Goal: Task Accomplishment & Management: Complete application form

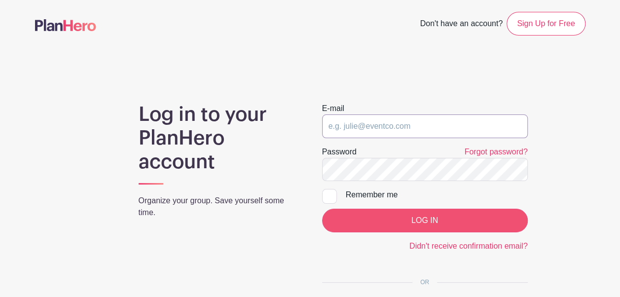
type input "[EMAIL_ADDRESS][DOMAIN_NAME]"
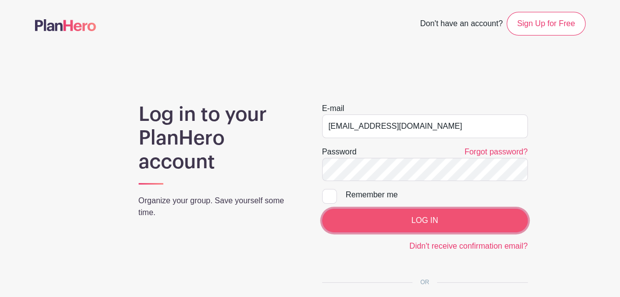
click at [441, 224] on input "LOG IN" at bounding box center [425, 221] width 206 height 24
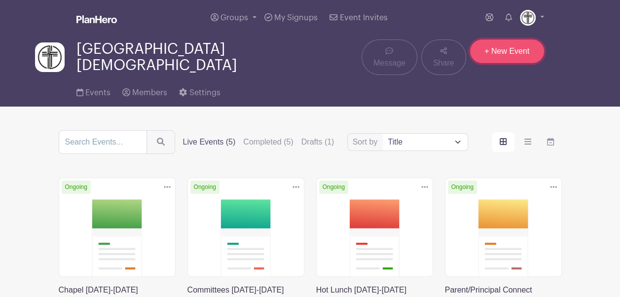
click at [516, 55] on link "+ New Event" at bounding box center [507, 51] width 74 height 24
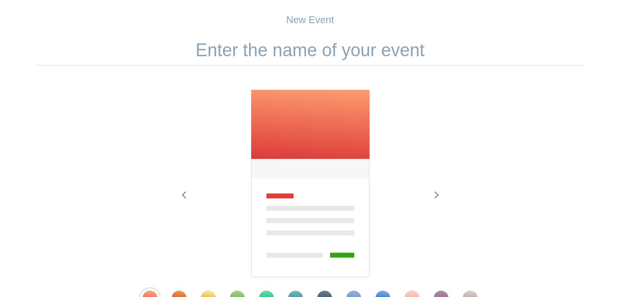
scroll to position [65, 0]
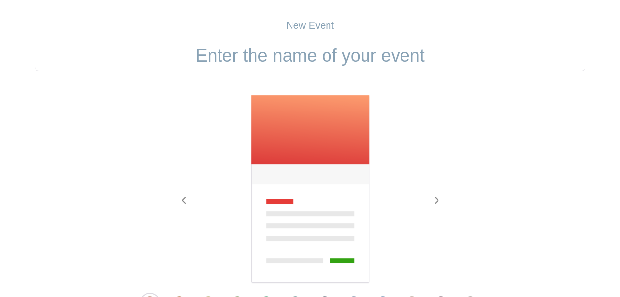
click at [376, 51] on input "text" at bounding box center [310, 55] width 550 height 31
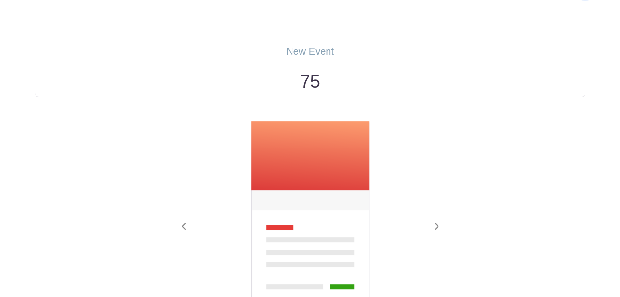
scroll to position [38, 0]
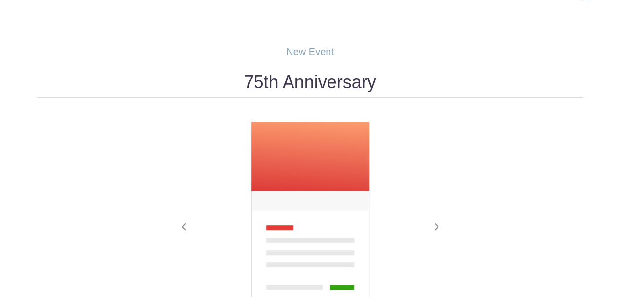
type input "75th Anniversary"
click at [457, 157] on div "Previous Next" at bounding box center [310, 229] width 550 height 216
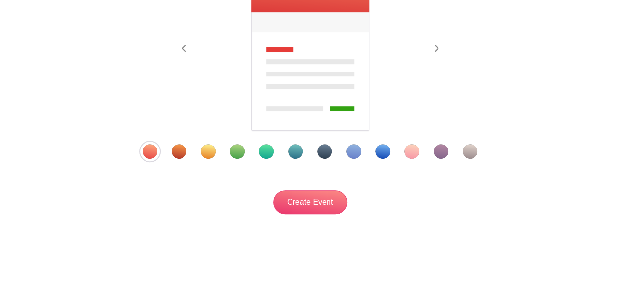
scroll to position [217, 0]
click at [325, 151] on div "Template 7" at bounding box center [324, 150] width 15 height 15
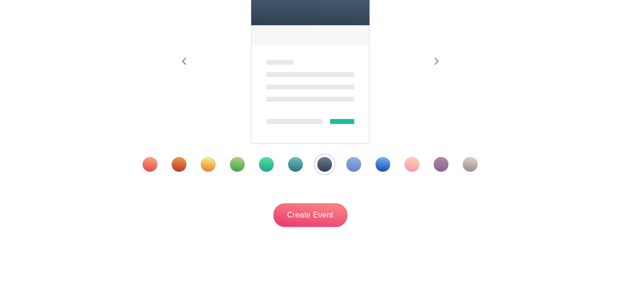
scroll to position [206, 0]
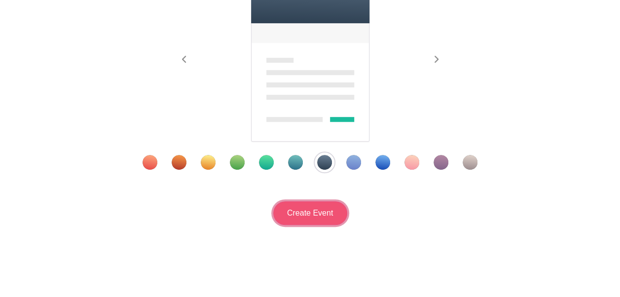
click at [311, 215] on input "Create Event" at bounding box center [310, 213] width 74 height 24
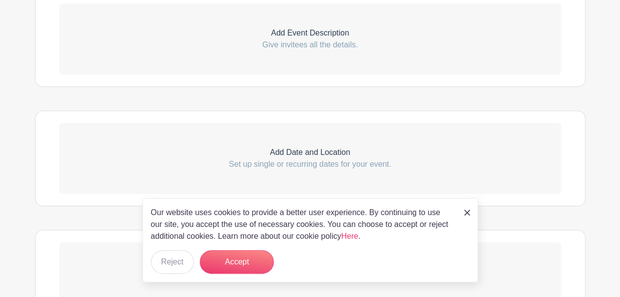
click at [464, 208] on link at bounding box center [467, 212] width 6 height 12
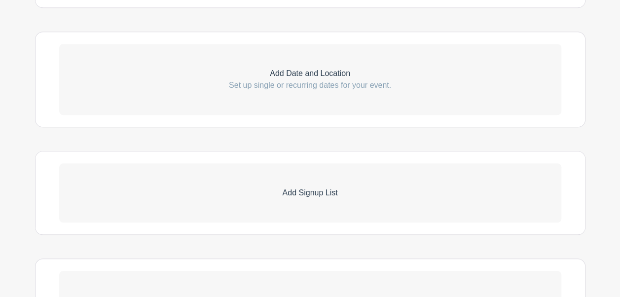
scroll to position [333, 0]
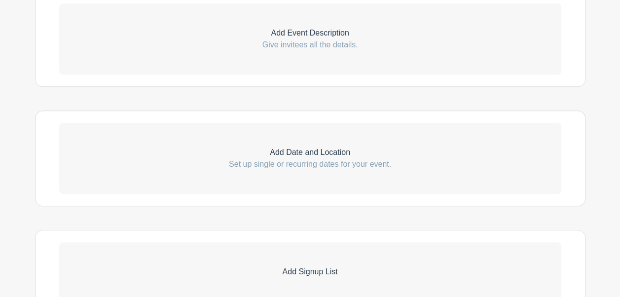
click at [331, 39] on p "Give invitees all the details." at bounding box center [310, 45] width 502 height 12
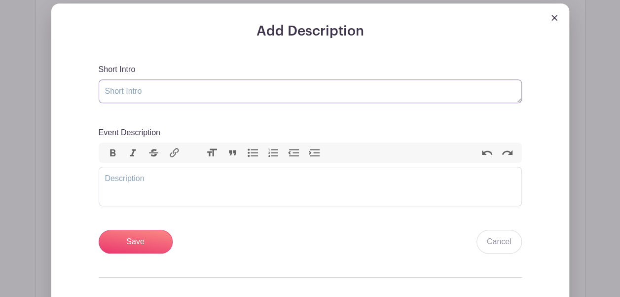
click at [313, 92] on textarea "Short Intro" at bounding box center [310, 91] width 423 height 24
drag, startPoint x: 272, startPoint y: 96, endPoint x: 95, endPoint y: 91, distance: 177.6
click at [95, 91] on div "Add Description Short Intro Help Event Description Bold Italic Strikethrough Li…" at bounding box center [310, 194] width 470 height 343
paste textarea "Be part of the celebration!"
type textarea "Be part of the celebration!"
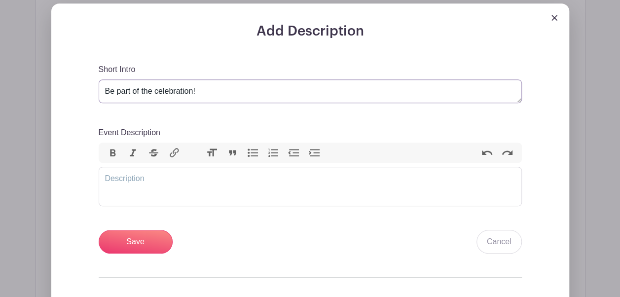
click at [117, 87] on textarea "Be part of the celebration!" at bounding box center [310, 91] width 423 height 24
click at [175, 180] on trix-editor "Event Description" at bounding box center [310, 186] width 423 height 39
click at [142, 182] on trix-editor "Event Description" at bounding box center [310, 186] width 423 height 39
paste trix-editor "<div>&nbsp;Our 75th Anniversary Celebration is almost here, and we’d love your …"
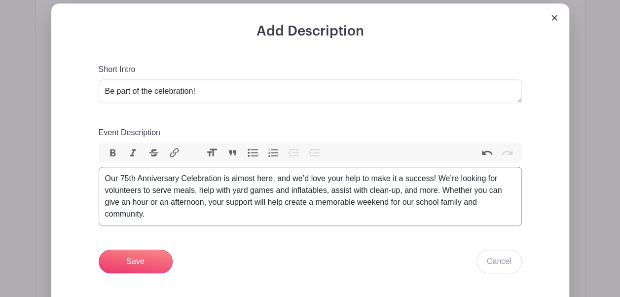
click at [107, 179] on div "Our 75th Anniversary Celebration is almost here, and we’d love your help to mak…" at bounding box center [310, 196] width 410 height 47
click at [255, 212] on div "Our 75th Anniversary Celebration is almost here, and we’d love your help to mak…" at bounding box center [310, 196] width 410 height 47
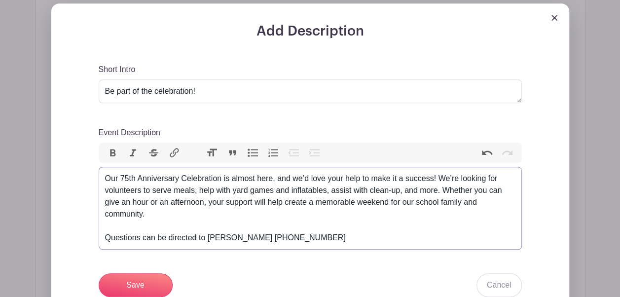
click at [275, 236] on div "Our 75th Anniversary Celebration is almost here, and we’d love your help to mak…" at bounding box center [310, 208] width 410 height 71
click at [345, 235] on div "Our 75th Anniversary Celebration is almost here, and we’d love your help to mak…" at bounding box center [310, 208] width 410 height 71
drag, startPoint x: 276, startPoint y: 238, endPoint x: 255, endPoint y: 239, distance: 20.7
click at [255, 239] on div "Our 75th Anniversary Celebration is almost here, and we’d love your help to mak…" at bounding box center [310, 208] width 410 height 71
click at [313, 238] on div "Our 75th Anniversary Celebration is almost here, and we’d love your help to mak…" at bounding box center [310, 208] width 410 height 71
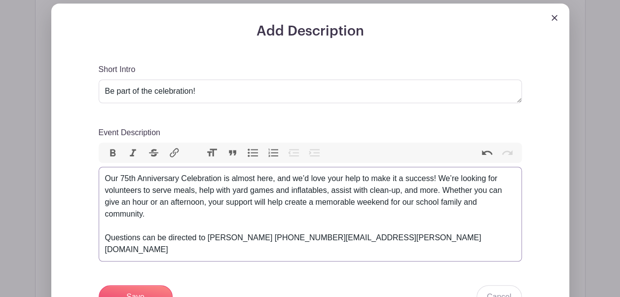
click at [258, 237] on div "Our 75th Anniversary Celebration is almost here, and we’d love your help to mak…" at bounding box center [310, 214] width 410 height 83
click at [312, 237] on div "Our 75th Anniversary Celebration is almost here, and we’d love your help to mak…" at bounding box center [310, 214] width 410 height 83
click at [246, 235] on div "Our 75th Anniversary Celebration is almost here, and we’d love your help to mak…" at bounding box center [310, 214] width 410 height 83
click at [207, 237] on div "Our 75th Anniversary Celebration is almost here, and we’d love your help to mak…" at bounding box center [310, 214] width 410 height 83
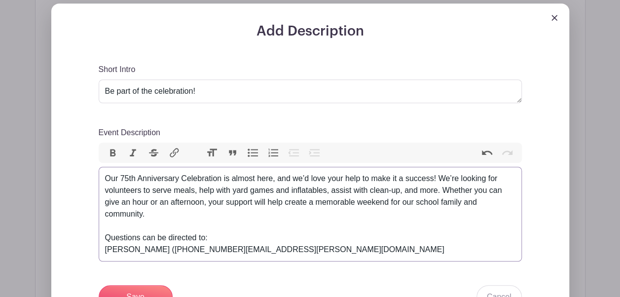
click at [156, 249] on div "Our 75th Anniversary Celebration is almost here, and we’d love your help to mak…" at bounding box center [310, 214] width 410 height 83
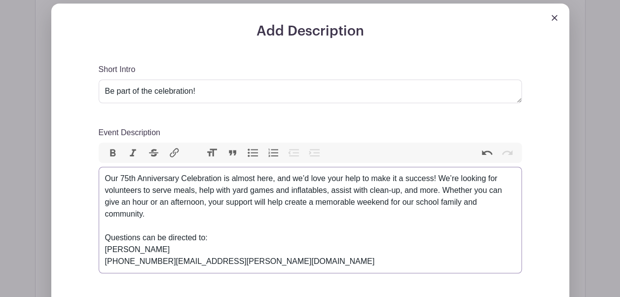
click at [155, 259] on div "Our 75th Anniversary Celebration is almost here, and we’d love your help to mak…" at bounding box center [310, 220] width 410 height 95
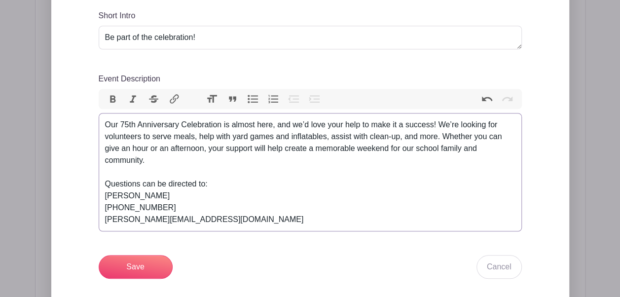
scroll to position [390, 0]
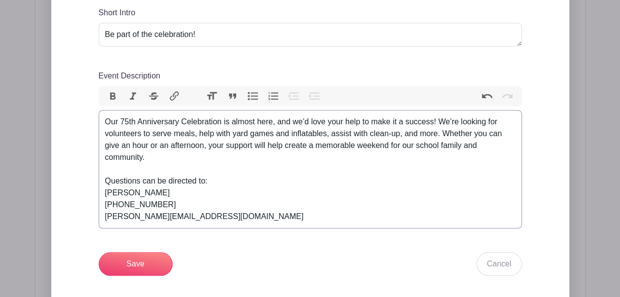
click at [206, 213] on div "Our 75th Anniversary Celebration is almost here, and we’d love your help to mak…" at bounding box center [310, 169] width 410 height 107
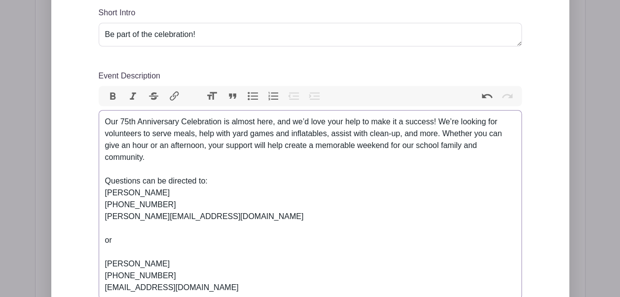
click at [302, 221] on div "Our 75th Anniversary Celebration is almost here, and we’d love your help to mak…" at bounding box center [310, 205] width 410 height 178
click at [276, 190] on div "Our 75th Anniversary Celebration is almost here, and we’d love your help to mak…" at bounding box center [310, 205] width 410 height 178
click at [151, 133] on div "Our 75th Anniversary Celebration is almost here, and we’d love your help to mak…" at bounding box center [310, 205] width 410 height 178
click at [312, 212] on div "Our 75th Anniversary Celebration is almost here, and we’d love your help to mak…" at bounding box center [310, 205] width 410 height 178
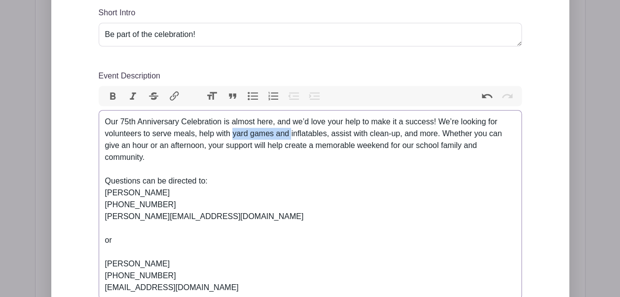
drag, startPoint x: 291, startPoint y: 135, endPoint x: 233, endPoint y: 135, distance: 58.2
click at [233, 135] on div "Our 75th Anniversary Celebration is almost here, and we’d love your help to mak…" at bounding box center [310, 205] width 410 height 178
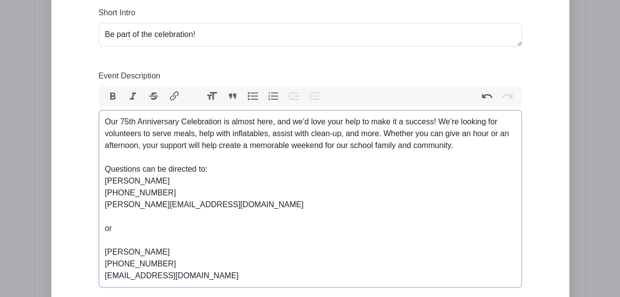
click at [233, 135] on div "Our 75th Anniversary Celebration is almost here, and we’d love your help to mak…" at bounding box center [310, 199] width 410 height 166
click at [265, 133] on div "Our 75th Anniversary Celebration is almost here, and we’d love your help to mak…" at bounding box center [310, 199] width 410 height 166
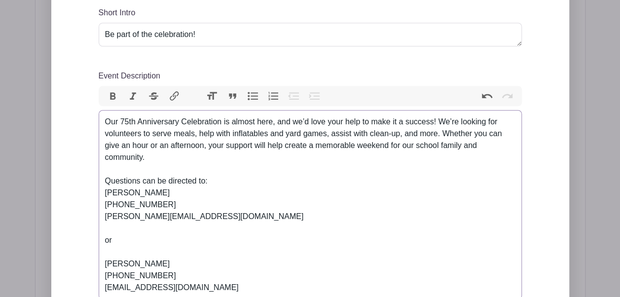
click at [318, 213] on div "Our 75th Anniversary Celebration is almost here, and we’d love your help to mak…" at bounding box center [310, 205] width 410 height 178
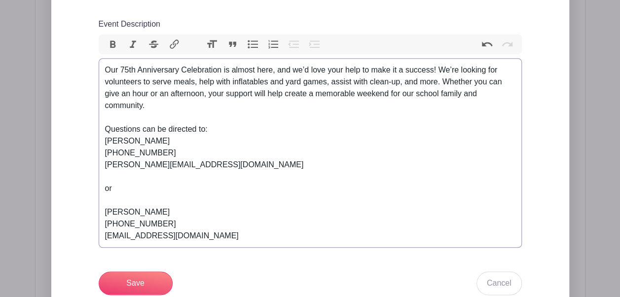
scroll to position [443, 0]
click at [219, 146] on div "Our 75th Anniversary Celebration is almost here, and we’d love your help to mak…" at bounding box center [310, 152] width 410 height 178
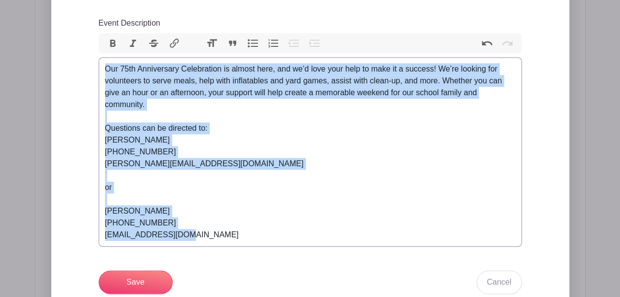
drag, startPoint x: 199, startPoint y: 232, endPoint x: 62, endPoint y: 64, distance: 216.9
click at [62, 64] on div "Add Description Short Intro Be part of the celebration! Event Description Bold …" at bounding box center [310, 150] width 518 height 513
copy div "Our 75th Anniversary Celebration is almost here, and we’d love your help to mak…"
click at [189, 236] on div "Our 75th Anniversary Celebration is almost here, and we’d love your help to mak…" at bounding box center [310, 152] width 410 height 178
drag, startPoint x: 189, startPoint y: 236, endPoint x: 77, endPoint y: 49, distance: 218.1
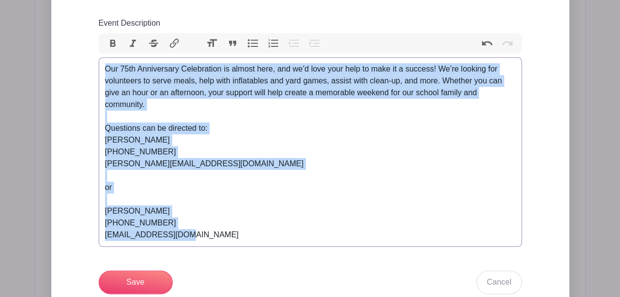
click at [77, 49] on div "Add Description Short Intro Be part of the celebration! Event Description Bold …" at bounding box center [310, 160] width 470 height 493
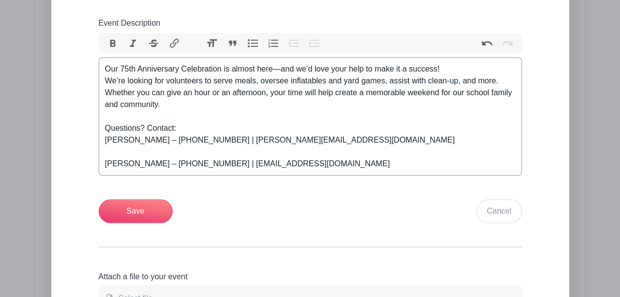
click at [316, 124] on div "Our 75th Anniversary Celebration is almost here—and we’d love your help to make…" at bounding box center [310, 116] width 410 height 107
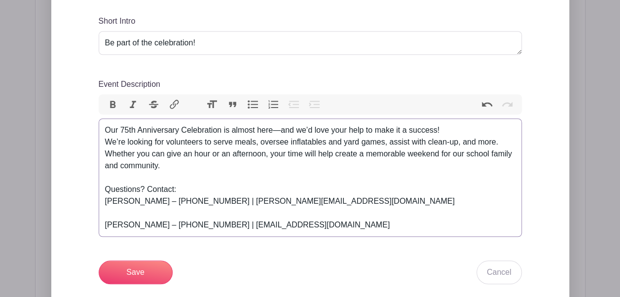
scroll to position [381, 0]
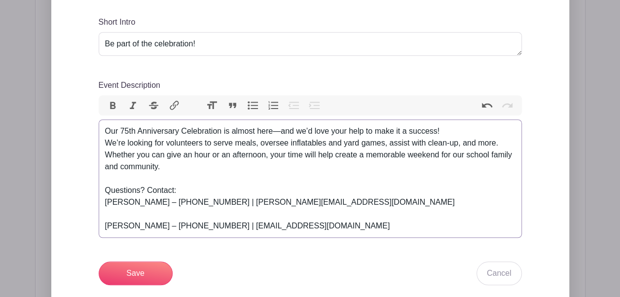
click at [390, 144] on div "Our 75th Anniversary Celebration is almost here—and we’d love your help to make…" at bounding box center [310, 178] width 410 height 107
click at [288, 168] on div "Our 75th Anniversary Celebration is almost here—and we’d love your help to make…" at bounding box center [310, 178] width 410 height 107
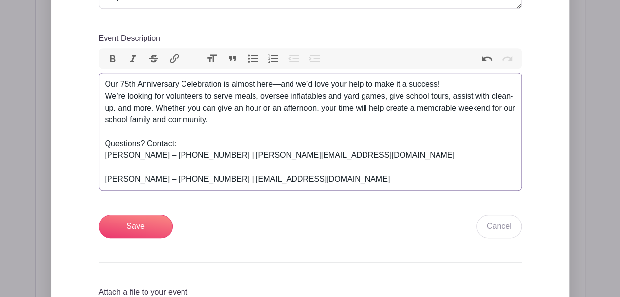
scroll to position [428, 0]
click at [106, 179] on div "Our 75th Anniversary Celebration is almost here—and we’d love your help to make…" at bounding box center [310, 131] width 410 height 107
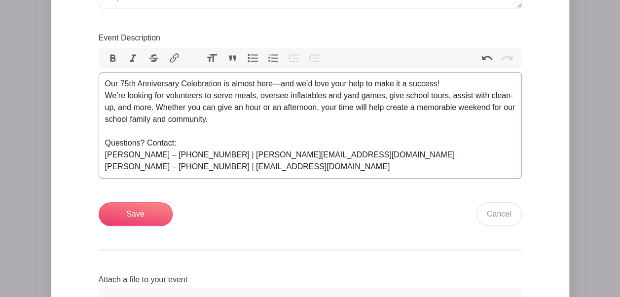
type trix-editor "<div>Our 75th Anniversary Celebration is almost here—and we’d love your help to…"
click at [363, 140] on div "Our 75th Anniversary Celebration is almost here—and we’d love your help to make…" at bounding box center [310, 125] width 410 height 95
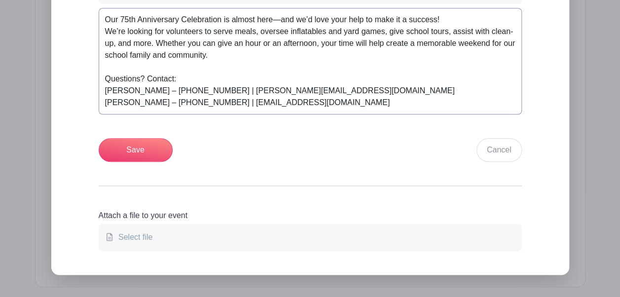
scroll to position [490, 0]
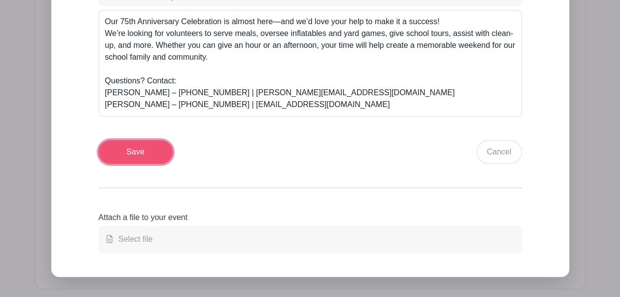
click at [155, 144] on input "Save" at bounding box center [136, 152] width 74 height 24
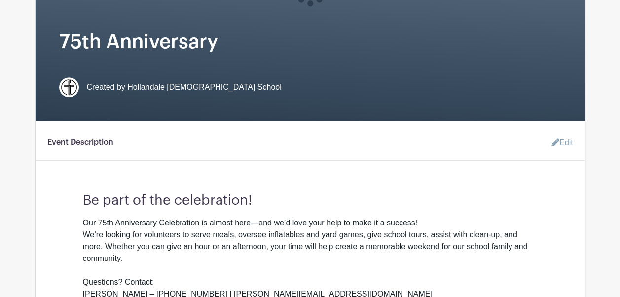
scroll to position [283, 0]
click at [559, 141] on link "Edit" at bounding box center [558, 143] width 30 height 20
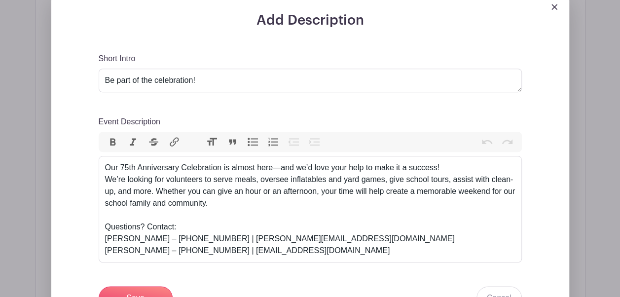
scroll to position [424, 0]
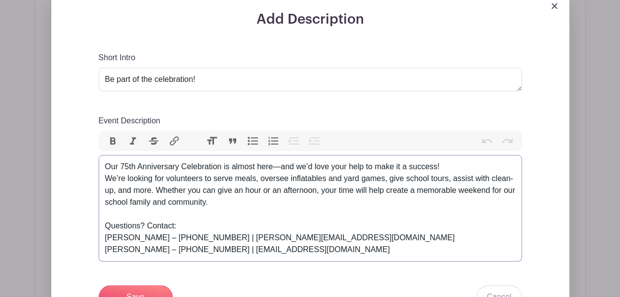
click at [105, 179] on div "Our 75th Anniversary Celebration is almost here—and we’d love your help to make…" at bounding box center [310, 208] width 410 height 95
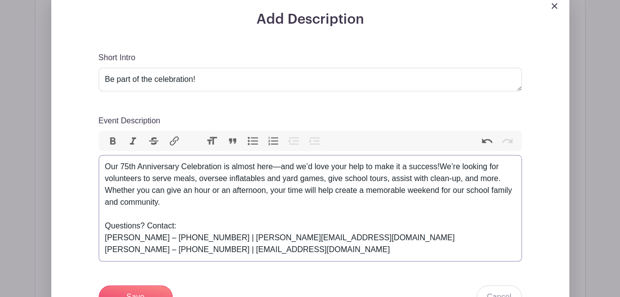
type trix-editor "<div>Our 75th Anniversary Celebration is almost here—and we’d love your help to…"
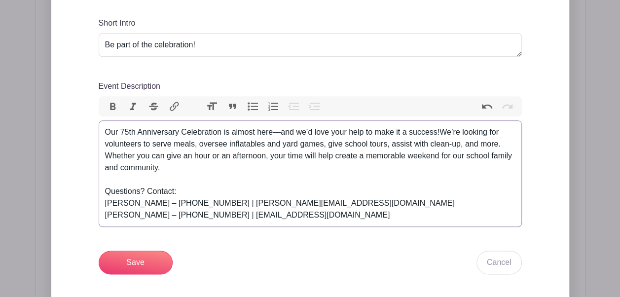
scroll to position [459, 0]
click at [148, 256] on input "Save" at bounding box center [136, 262] width 74 height 24
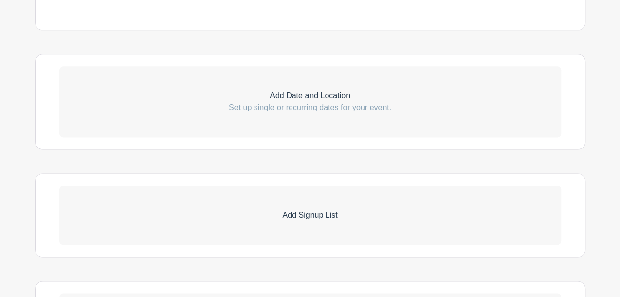
scroll to position [610, 0]
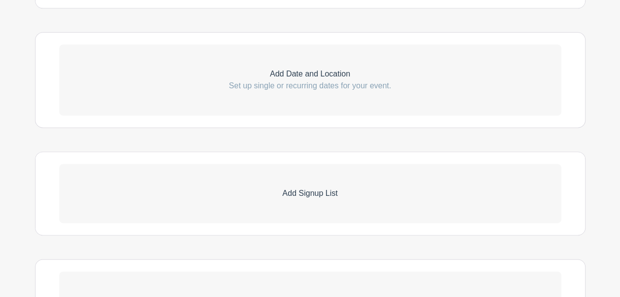
click at [317, 199] on link "Add Signup List" at bounding box center [310, 193] width 502 height 59
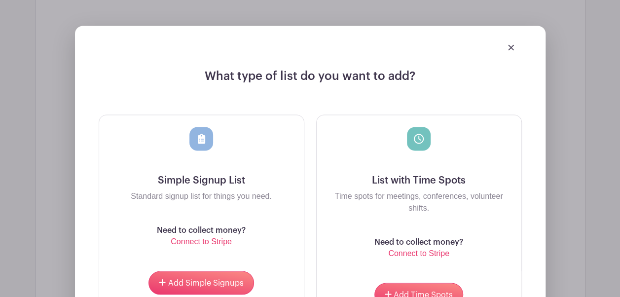
scroll to position [776, 0]
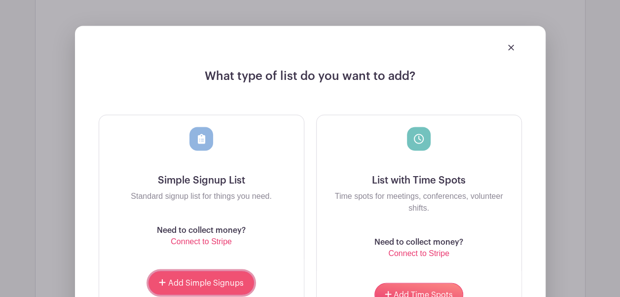
click at [202, 281] on span "Add Simple Signups" at bounding box center [205, 283] width 75 height 8
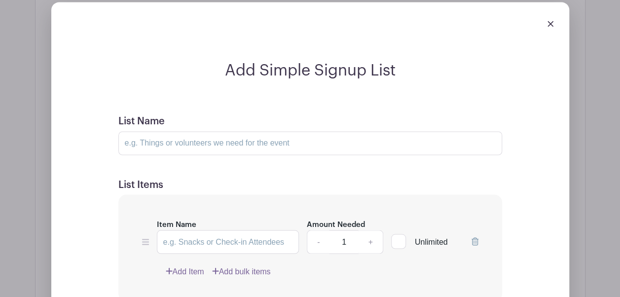
click at [548, 24] on img at bounding box center [550, 24] width 6 height 6
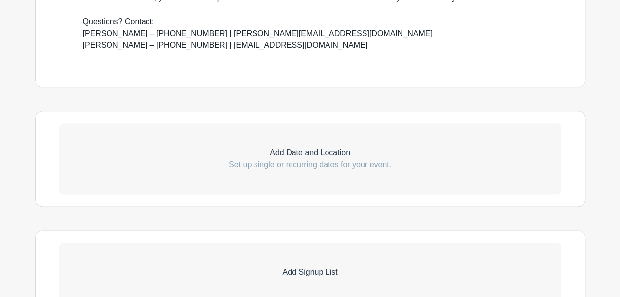
scroll to position [533, 0]
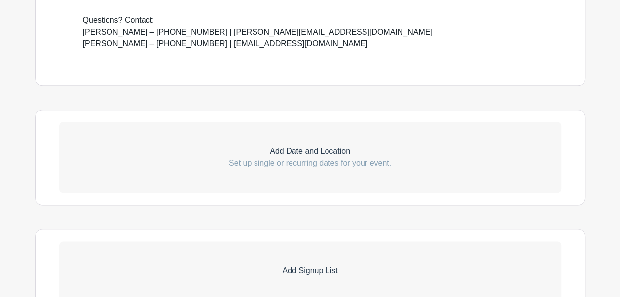
click at [327, 148] on p "Add Date and Location" at bounding box center [310, 151] width 502 height 12
select select "8"
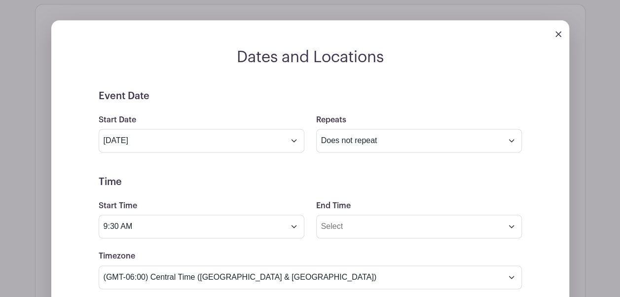
scroll to position [675, 0]
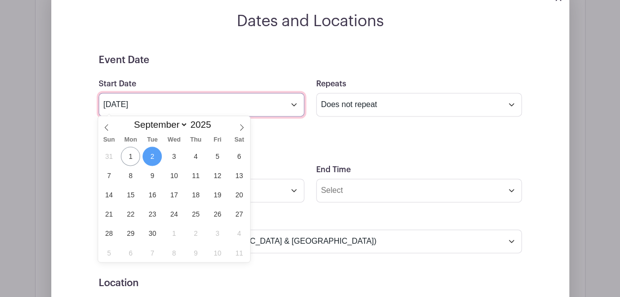
click at [298, 108] on input "[DATE]" at bounding box center [202, 105] width 206 height 24
click at [220, 177] on span "12" at bounding box center [217, 175] width 19 height 19
type input "[DATE]"
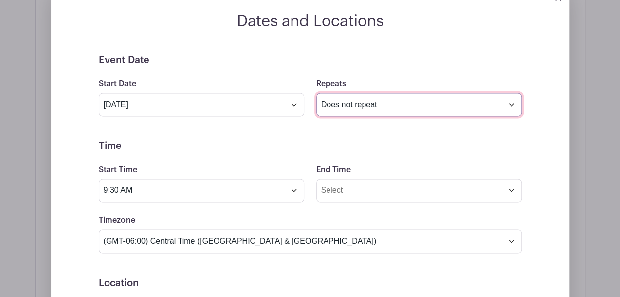
click at [351, 107] on select "Does not repeat Daily Weekly Monthly on day 12 Monthly on the second [DATE] Oth…" at bounding box center [419, 105] width 206 height 24
select select "daily"
click at [316, 93] on select "Does not repeat Daily Weekly Monthly on day 12 Monthly on the second [DATE] Oth…" at bounding box center [419, 105] width 206 height 24
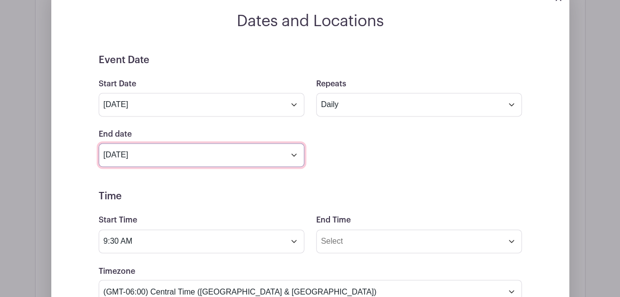
click at [216, 160] on input "[DATE]" at bounding box center [202, 155] width 206 height 24
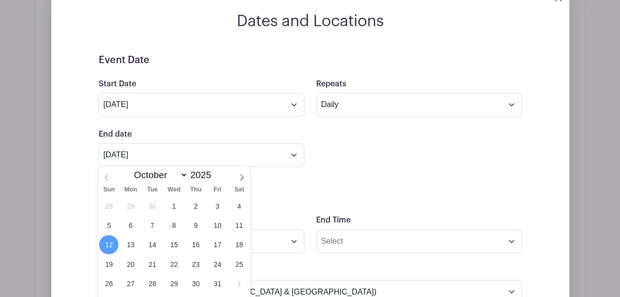
click at [109, 178] on icon at bounding box center [106, 177] width 7 height 7
select select "8"
click at [243, 227] on span "13" at bounding box center [238, 224] width 19 height 19
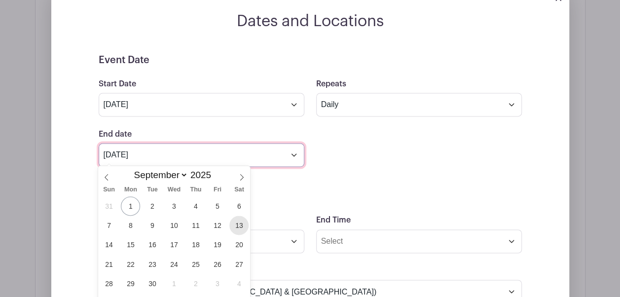
type input "[DATE]"
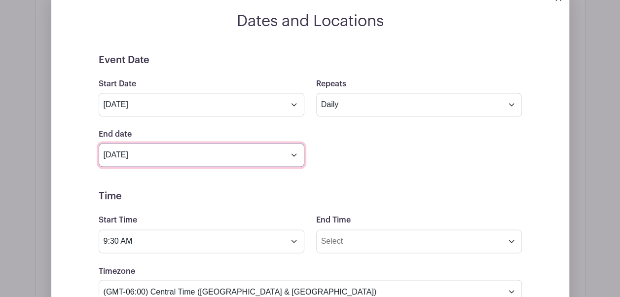
scroll to position [715, 0]
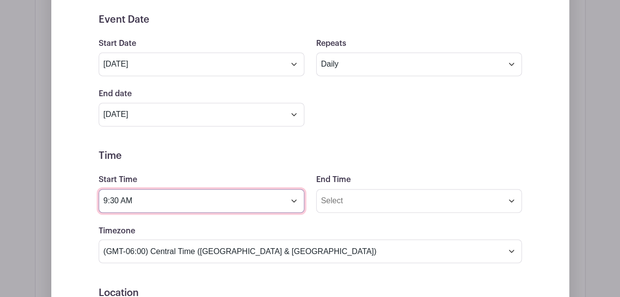
click at [205, 203] on input "9:30 AM" at bounding box center [202, 201] width 206 height 24
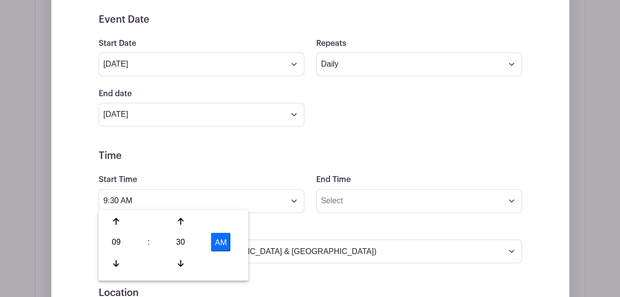
click at [209, 165] on form "Event Date Start Date [DATE] Repeats Does not repeat Daily Weekly Monthly on da…" at bounding box center [310, 261] width 423 height 494
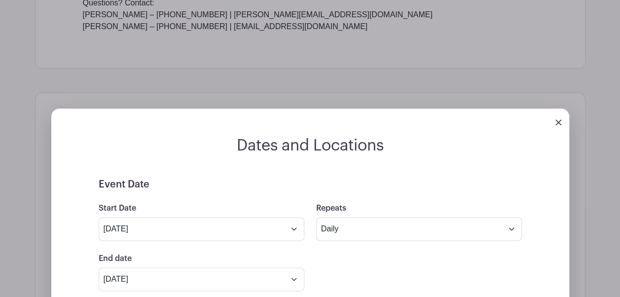
scroll to position [551, 0]
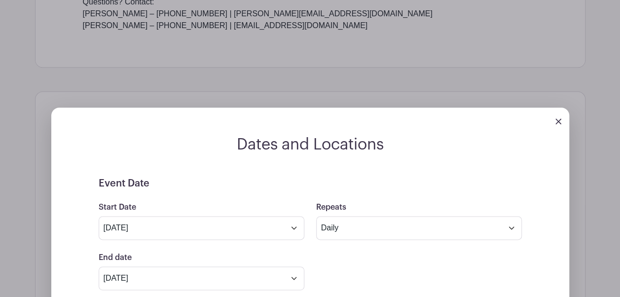
click at [558, 123] on img at bounding box center [558, 121] width 6 height 6
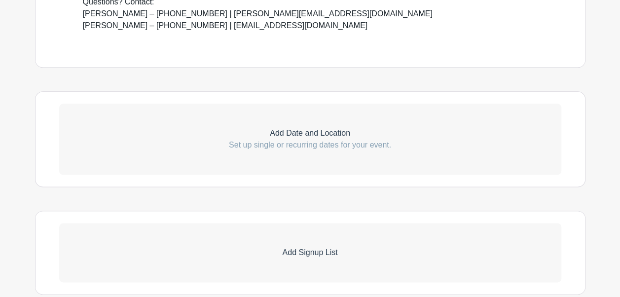
scroll to position [597, 0]
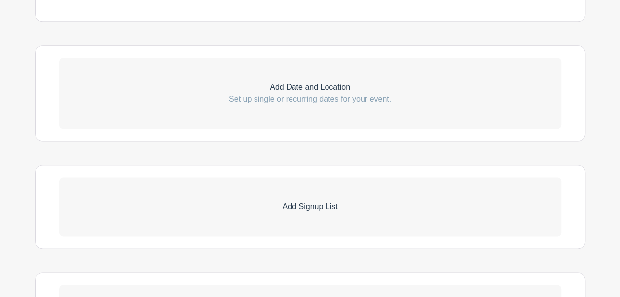
click at [366, 98] on p "Set up single or recurring dates for your event." at bounding box center [310, 99] width 502 height 12
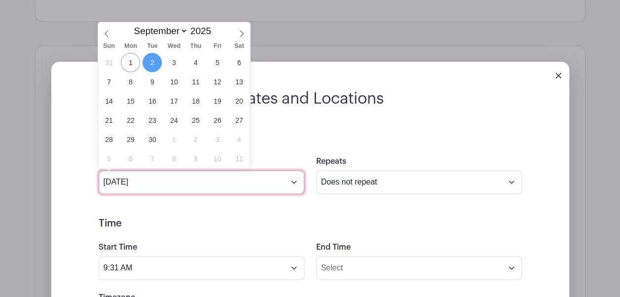
click at [247, 177] on input "[DATE]" at bounding box center [202, 182] width 206 height 24
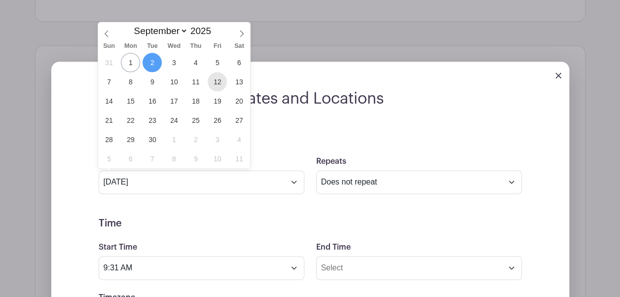
click at [218, 81] on span "12" at bounding box center [217, 81] width 19 height 19
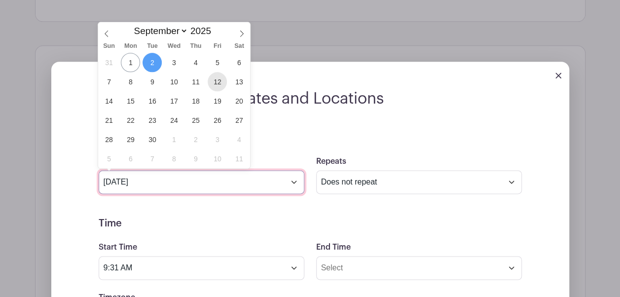
type input "[DATE]"
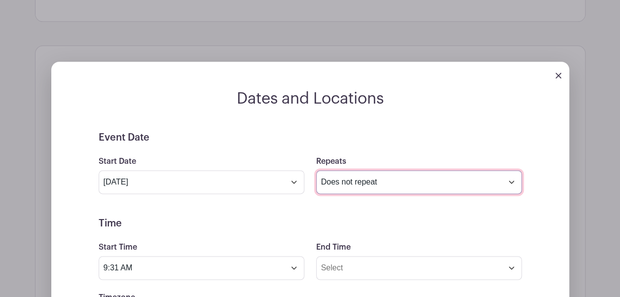
click at [343, 184] on select "Does not repeat Daily Weekly Monthly on day 12 Monthly on the second [DATE] Oth…" at bounding box center [419, 182] width 206 height 24
select select "daily"
click at [316, 170] on select "Does not repeat Daily Weekly Monthly on day 12 Monthly on the second [DATE] Oth…" at bounding box center [419, 182] width 206 height 24
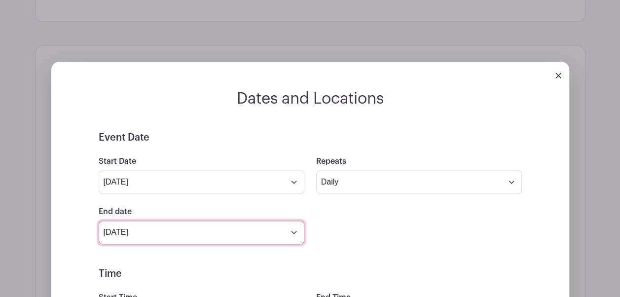
click at [281, 237] on input "[DATE]" at bounding box center [202, 232] width 206 height 24
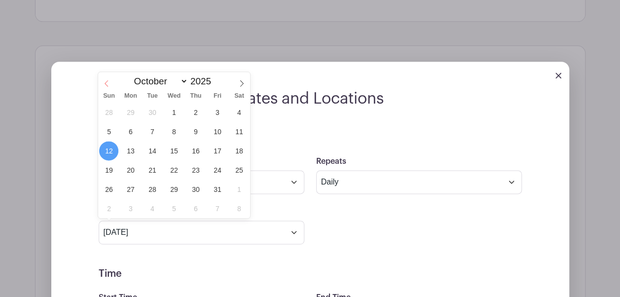
click at [108, 81] on icon at bounding box center [106, 83] width 7 height 7
select select "8"
click at [241, 136] on span "13" at bounding box center [238, 131] width 19 height 19
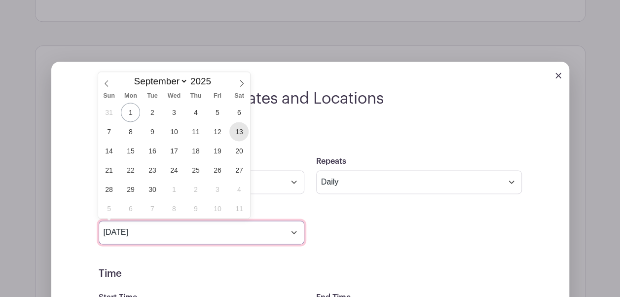
type input "[DATE]"
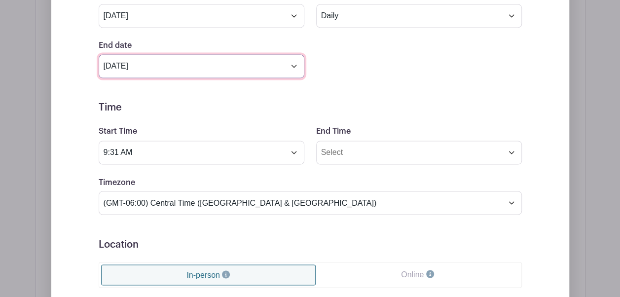
scroll to position [769, 0]
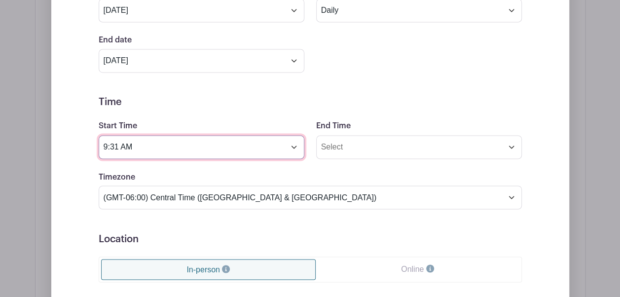
click at [164, 142] on input "9:31 AM" at bounding box center [202, 147] width 206 height 24
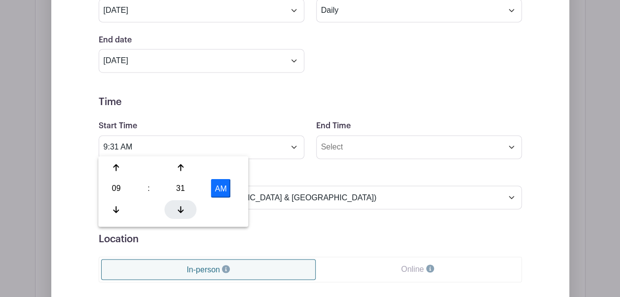
click at [179, 202] on div at bounding box center [181, 209] width 32 height 19
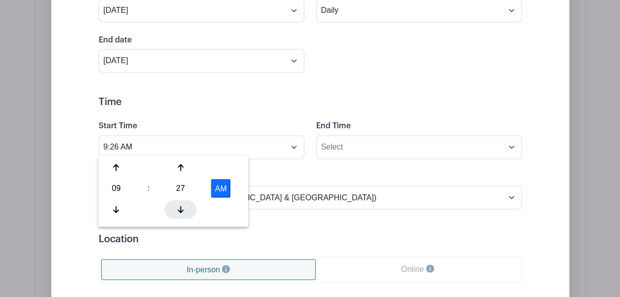
click at [179, 202] on div at bounding box center [181, 209] width 32 height 19
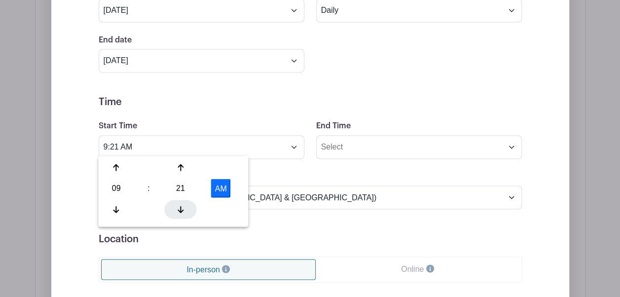
click at [179, 202] on div at bounding box center [181, 209] width 32 height 19
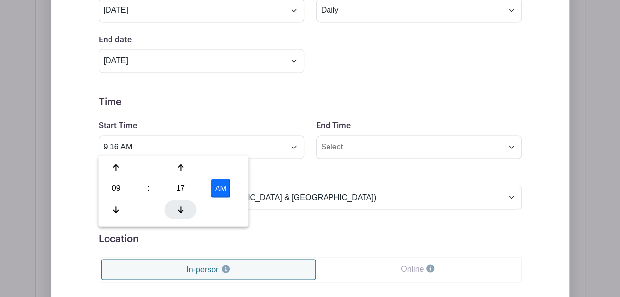
click at [179, 202] on div at bounding box center [181, 209] width 32 height 19
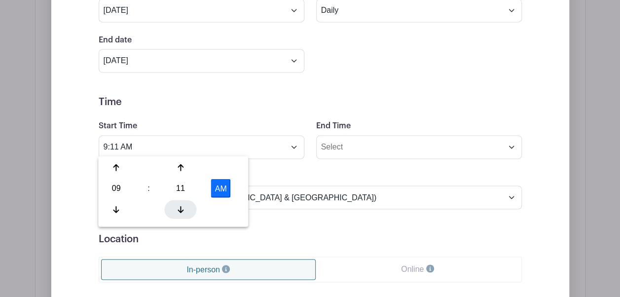
click at [179, 202] on div at bounding box center [181, 209] width 32 height 19
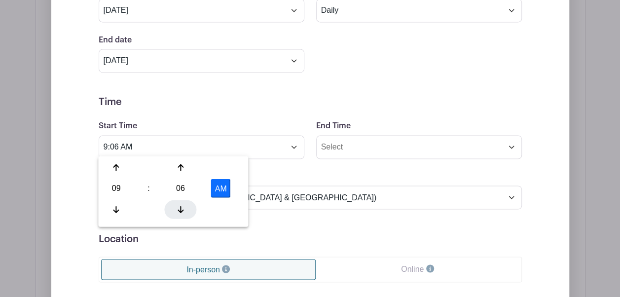
click at [179, 202] on div at bounding box center [181, 209] width 32 height 19
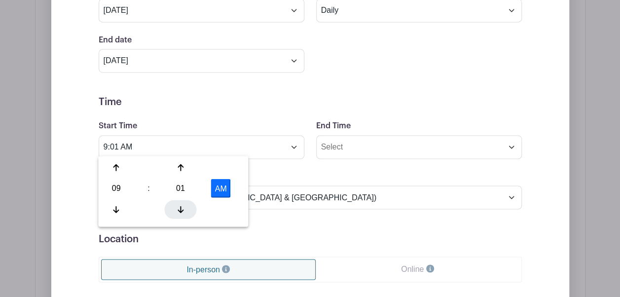
click at [179, 202] on div at bounding box center [181, 209] width 32 height 19
type input "9:00 AM"
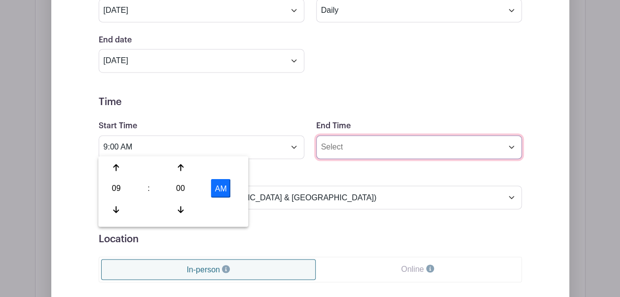
click at [368, 144] on input "End Time" at bounding box center [419, 147] width 206 height 24
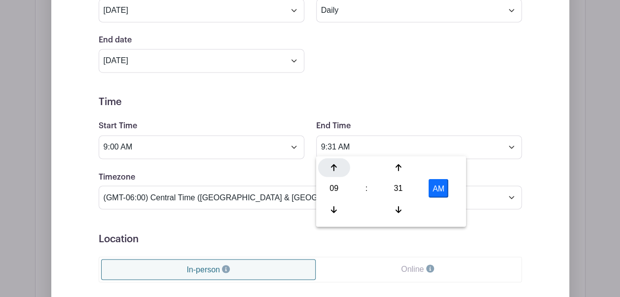
click at [334, 166] on icon at bounding box center [334, 167] width 6 height 7
click at [337, 213] on div at bounding box center [334, 209] width 32 height 19
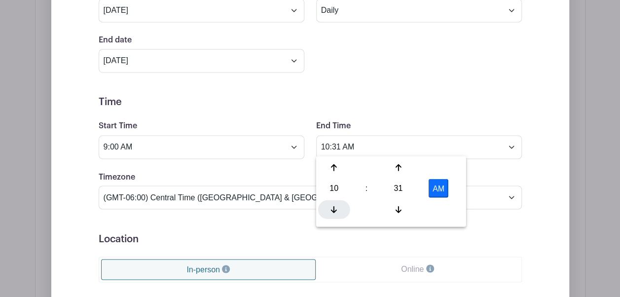
click at [337, 213] on div at bounding box center [334, 209] width 32 height 19
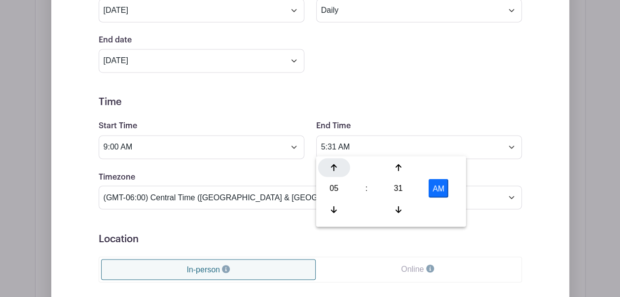
click at [335, 174] on div at bounding box center [334, 167] width 32 height 19
click at [401, 206] on div at bounding box center [398, 209] width 32 height 19
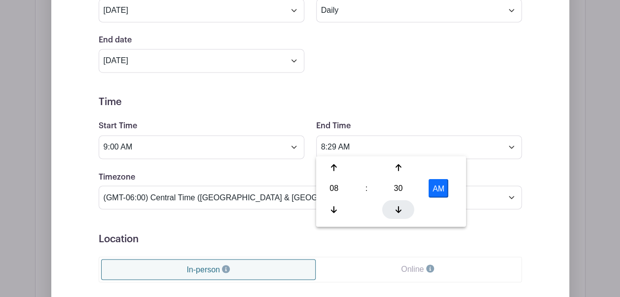
click at [401, 206] on div at bounding box center [398, 209] width 32 height 19
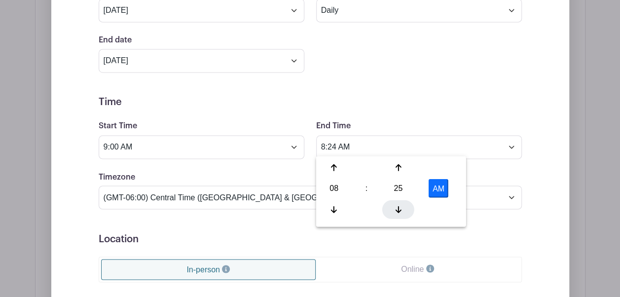
click at [401, 206] on div at bounding box center [398, 209] width 32 height 19
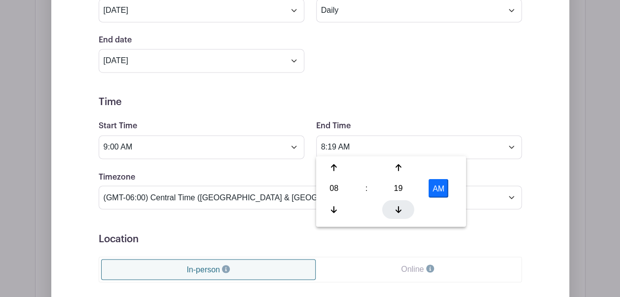
click at [401, 206] on div at bounding box center [398, 209] width 32 height 19
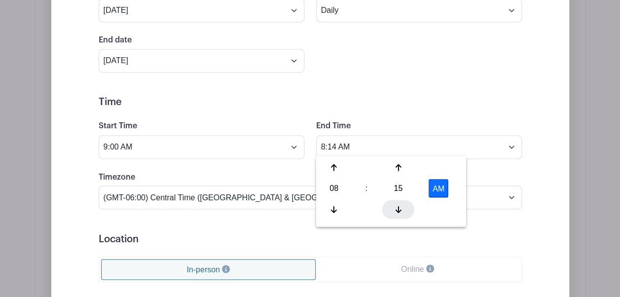
click at [401, 206] on div at bounding box center [398, 209] width 32 height 19
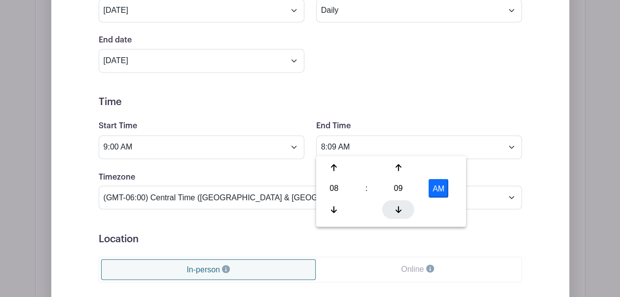
click at [401, 206] on div at bounding box center [398, 209] width 32 height 19
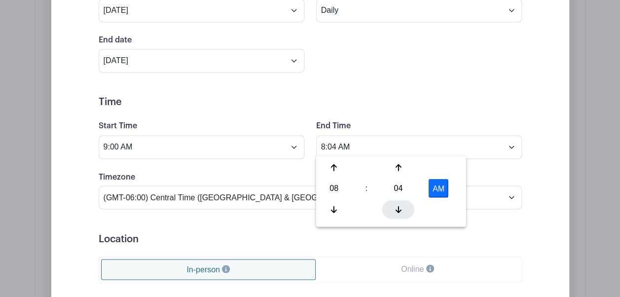
click at [401, 206] on div at bounding box center [398, 209] width 32 height 19
click at [436, 190] on button "AM" at bounding box center [439, 188] width 20 height 19
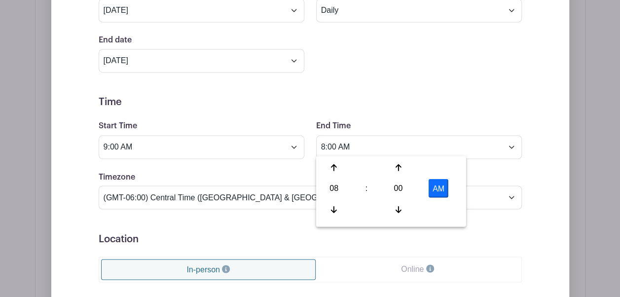
type input "8:00 PM"
click at [271, 211] on form "Event Date Start Date [DATE] Repeats Does not repeat Daily Weekly Monthly on da…" at bounding box center [310, 207] width 423 height 494
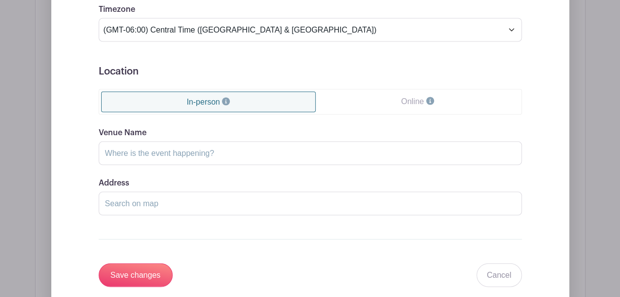
scroll to position [937, 0]
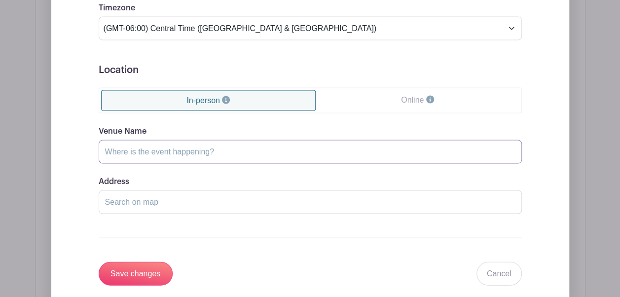
click at [235, 150] on input "Venue Name" at bounding box center [310, 152] width 423 height 24
type input "[GEOGRAPHIC_DATA][DEMOGRAPHIC_DATA]"
click at [217, 200] on input "Address" at bounding box center [310, 202] width 423 height 24
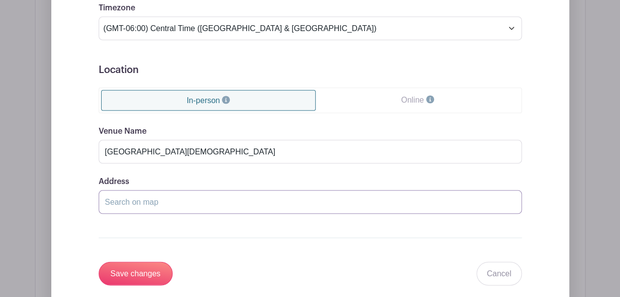
click at [217, 200] on input "Address" at bounding box center [310, 202] width 423 height 24
type input "H"
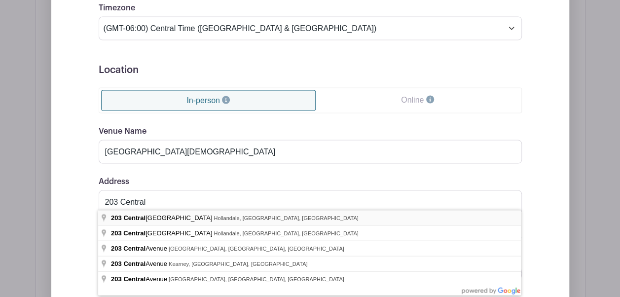
type input "[STREET_ADDRESS]"
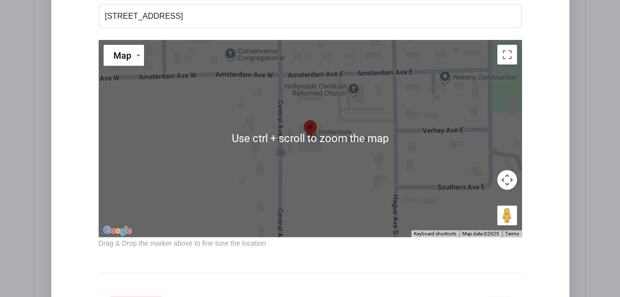
scroll to position [1124, 0]
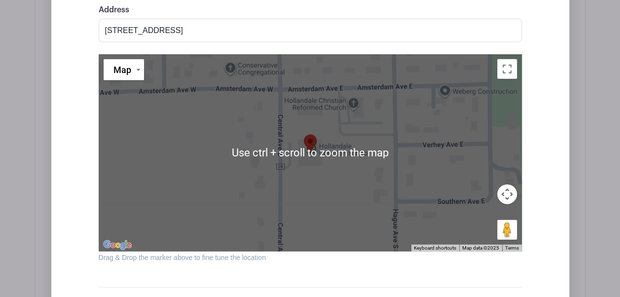
scroll to position [1110, 0]
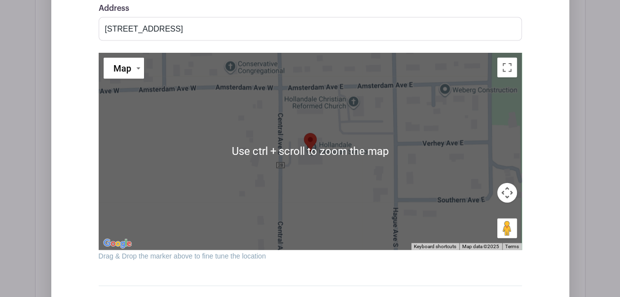
click at [318, 182] on div at bounding box center [310, 151] width 423 height 197
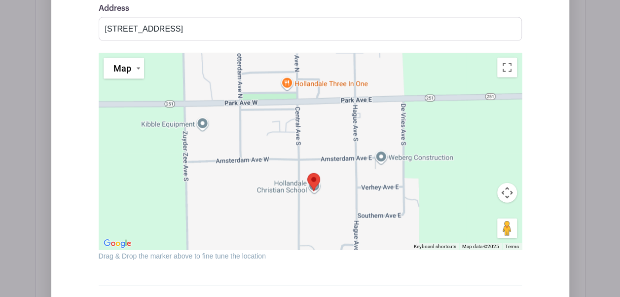
click at [325, 172] on div at bounding box center [310, 151] width 423 height 197
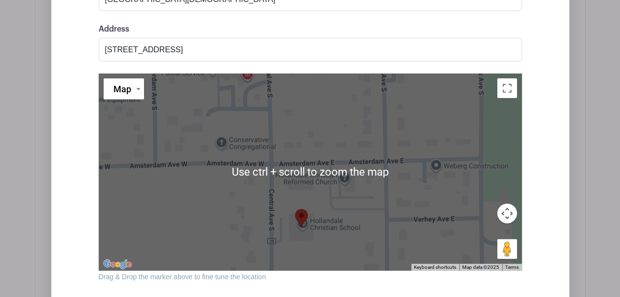
scroll to position [1091, 0]
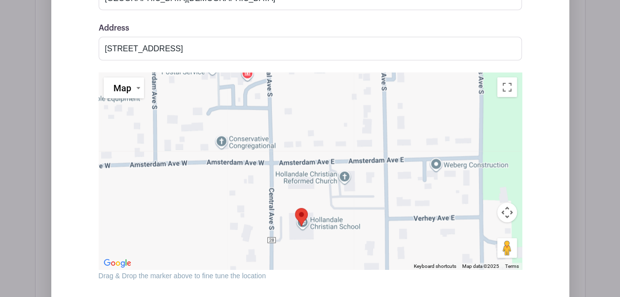
click at [507, 203] on button "Map camera controls" at bounding box center [507, 213] width 20 height 20
click at [457, 182] on button "Move up" at bounding box center [458, 188] width 20 height 20
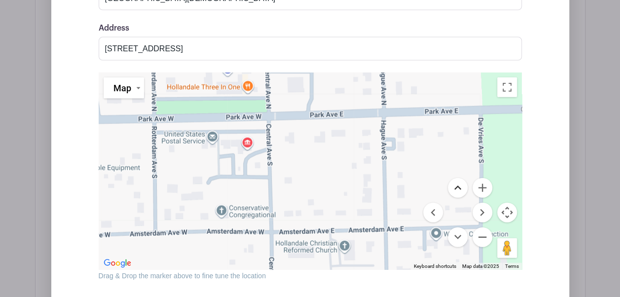
click at [457, 182] on button "Move up" at bounding box center [458, 188] width 20 height 20
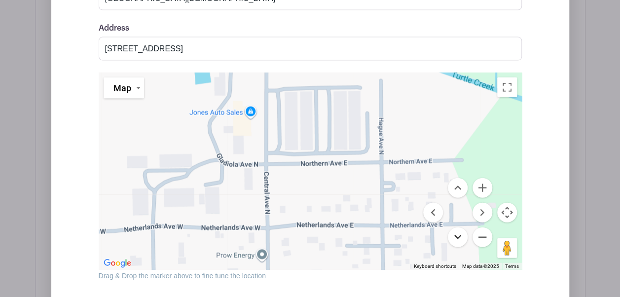
click at [459, 237] on button "Move down" at bounding box center [458, 237] width 20 height 20
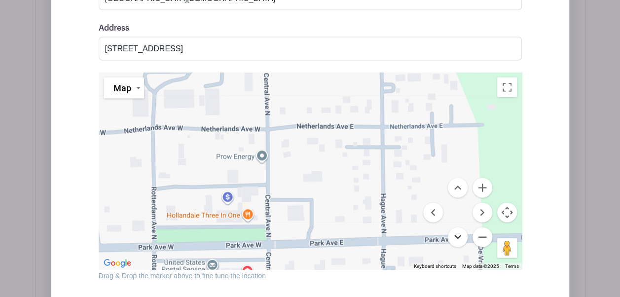
click at [459, 237] on button "Move down" at bounding box center [458, 237] width 20 height 20
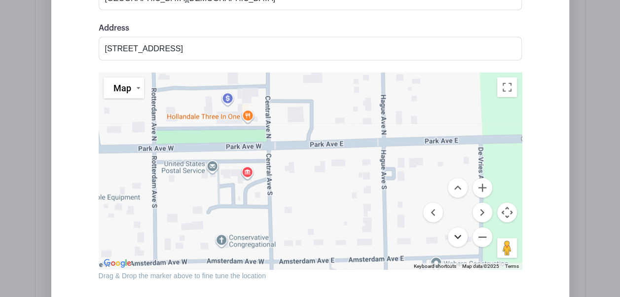
click at [459, 237] on button "Move down" at bounding box center [458, 237] width 20 height 20
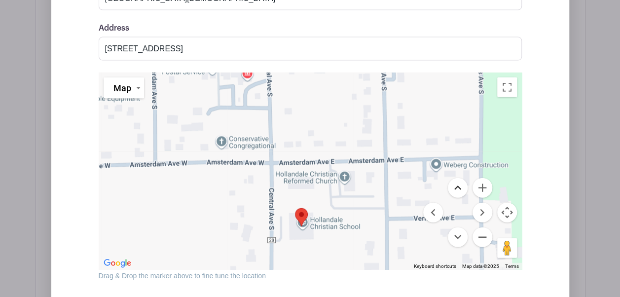
click at [456, 185] on button "Move up" at bounding box center [458, 188] width 20 height 20
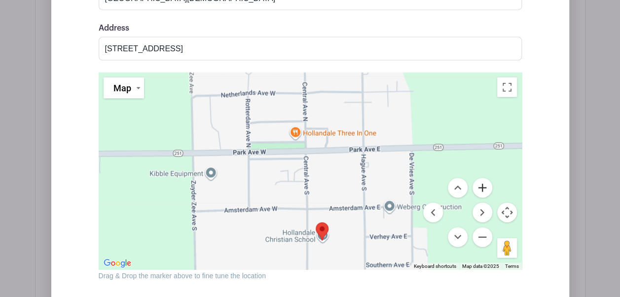
click at [480, 185] on button "Zoom in" at bounding box center [482, 188] width 20 height 20
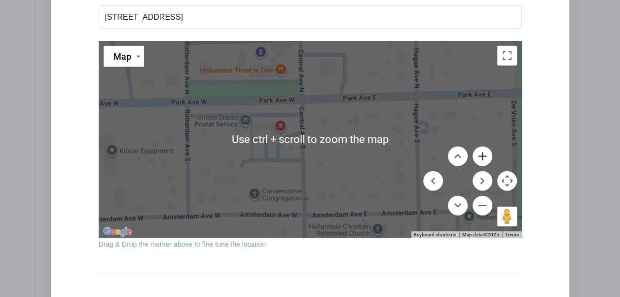
scroll to position [1123, 0]
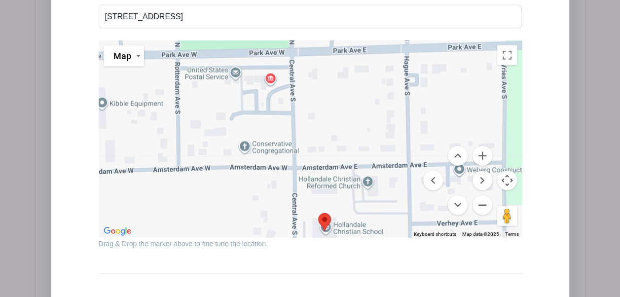
drag, startPoint x: 386, startPoint y: 185, endPoint x: 375, endPoint y: 138, distance: 48.6
click at [375, 138] on div at bounding box center [310, 138] width 423 height 197
click at [474, 203] on button "Zoom out" at bounding box center [482, 205] width 20 height 20
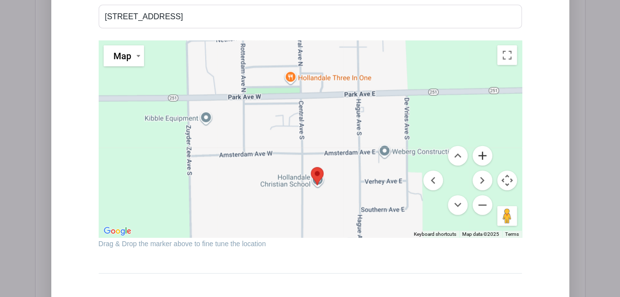
click at [483, 157] on button "Zoom in" at bounding box center [482, 156] width 20 height 20
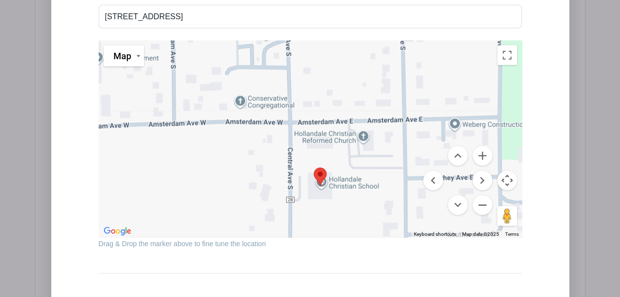
drag, startPoint x: 405, startPoint y: 212, endPoint x: 400, endPoint y: 166, distance: 46.6
click at [400, 166] on div at bounding box center [310, 138] width 423 height 197
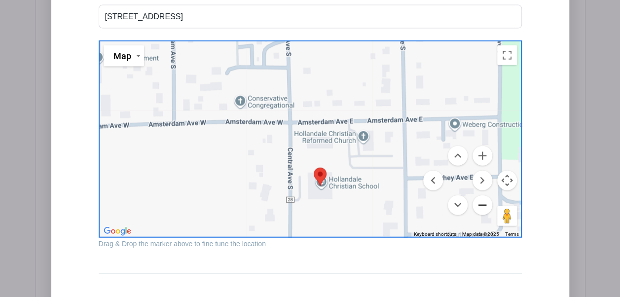
click at [480, 202] on button "Zoom out" at bounding box center [482, 205] width 20 height 20
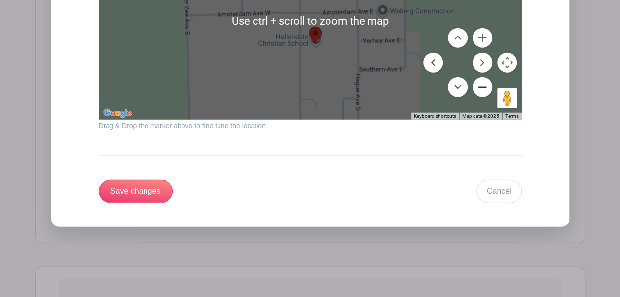
scroll to position [1243, 0]
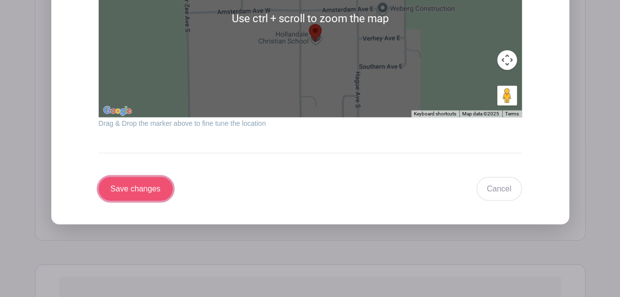
click at [130, 190] on input "Save changes" at bounding box center [136, 189] width 74 height 24
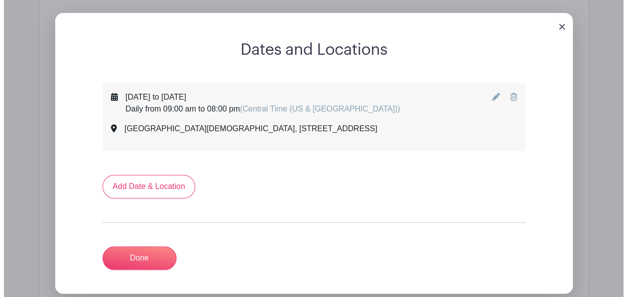
scroll to position [566, 0]
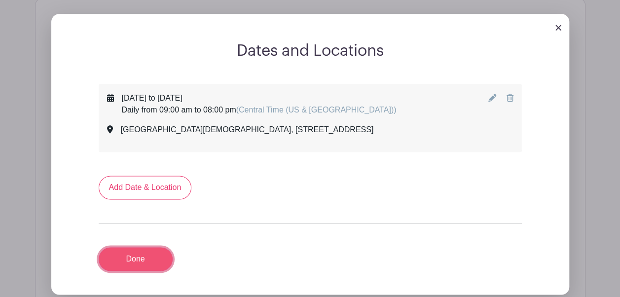
click at [154, 256] on link "Done" at bounding box center [136, 259] width 74 height 24
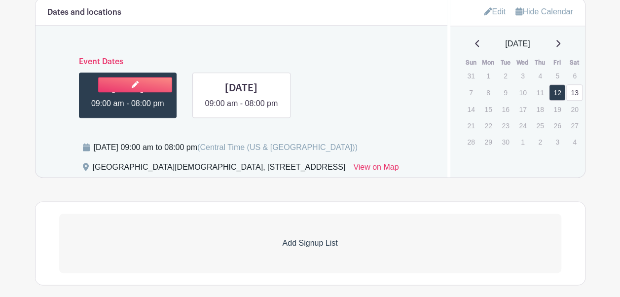
click at [128, 109] on link at bounding box center [128, 109] width 0 height 0
click at [153, 82] on link at bounding box center [135, 84] width 74 height 15
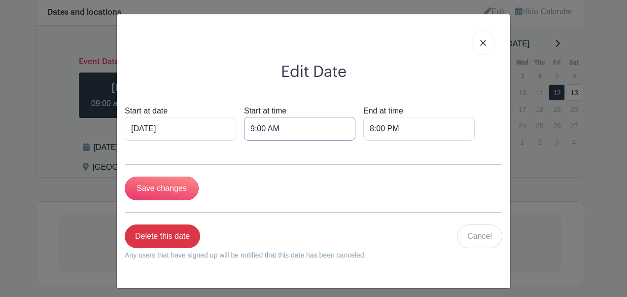
click at [280, 133] on input "9:00 AM" at bounding box center [299, 129] width 111 height 24
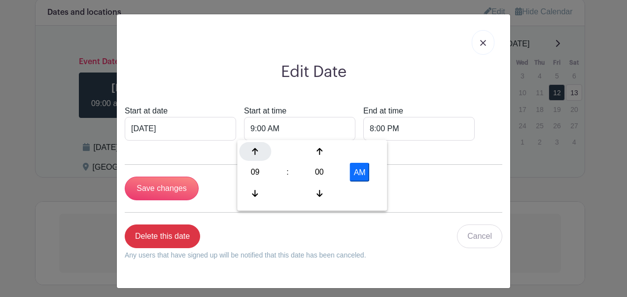
click at [257, 153] on icon at bounding box center [255, 151] width 6 height 8
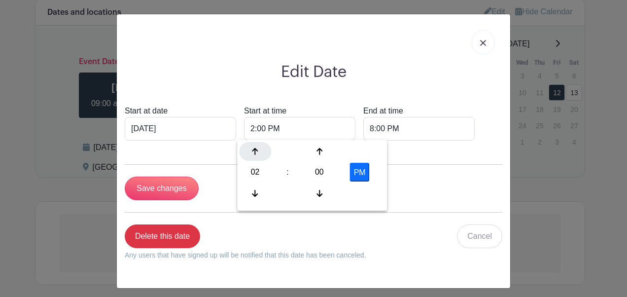
click at [257, 153] on icon at bounding box center [255, 151] width 6 height 8
click at [356, 173] on button "PM" at bounding box center [360, 172] width 20 height 19
click at [356, 173] on button "AM" at bounding box center [360, 172] width 20 height 19
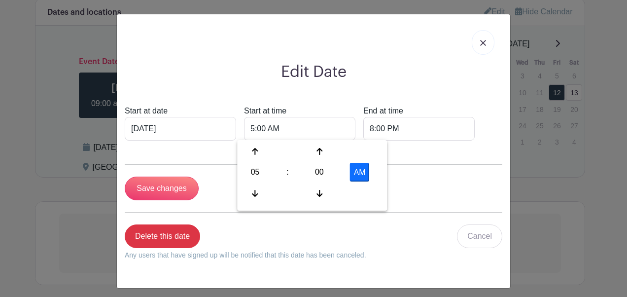
type input "5:00 PM"
click at [395, 92] on div "Edit Date Start at date [DATE] Start at time 5:00 PM End at time 8:00 PM Save c…" at bounding box center [313, 151] width 393 height 274
click at [381, 133] on input "8:00 PM" at bounding box center [418, 129] width 111 height 24
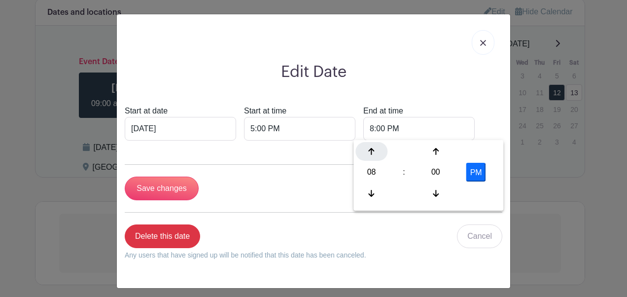
click at [371, 158] on div at bounding box center [372, 151] width 32 height 19
type input "9:00 PM"
click at [441, 97] on div "Edit Date Start at date [DATE] Start at time 5:00 PM End at time 9:00 PM Save c…" at bounding box center [313, 151] width 393 height 274
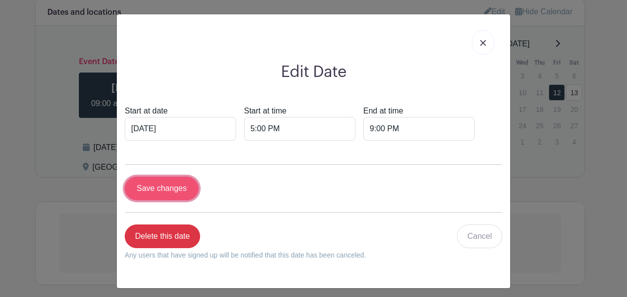
click at [172, 191] on input "Save changes" at bounding box center [162, 189] width 74 height 24
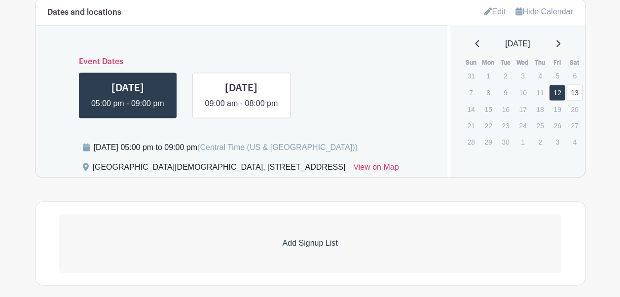
scroll to position [685, 0]
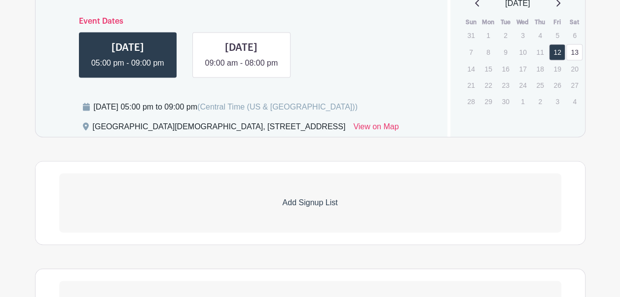
click at [325, 199] on p "Add Signup List" at bounding box center [310, 203] width 502 height 12
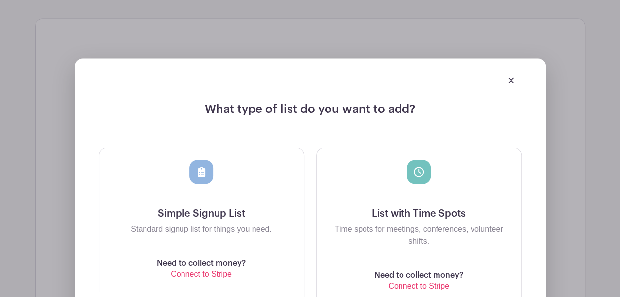
scroll to position [828, 0]
click at [418, 171] on icon at bounding box center [419, 171] width 10 height 10
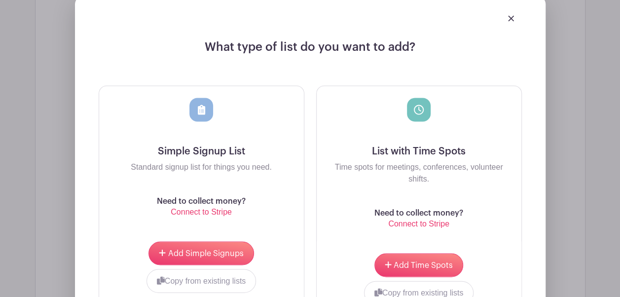
scroll to position [891, 0]
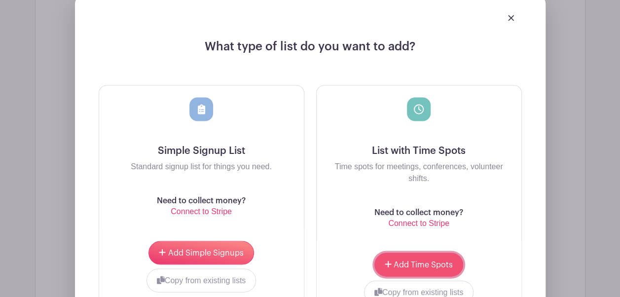
click at [433, 260] on span "Add Time Spots" at bounding box center [422, 264] width 59 height 8
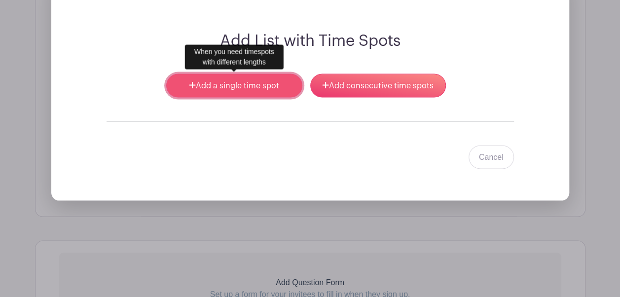
click at [256, 86] on link "Add a single time spot" at bounding box center [234, 85] width 136 height 24
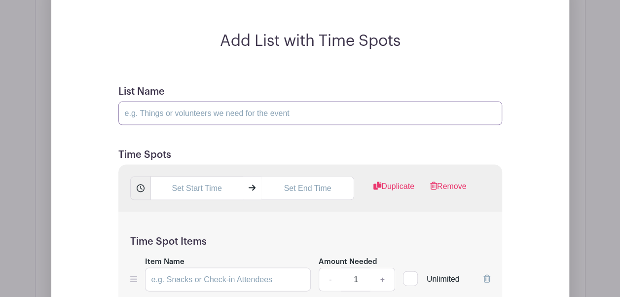
click at [235, 114] on input "List Name" at bounding box center [310, 113] width 384 height 24
type input "[DATE] Supper"
click at [204, 186] on input "text" at bounding box center [196, 188] width 93 height 24
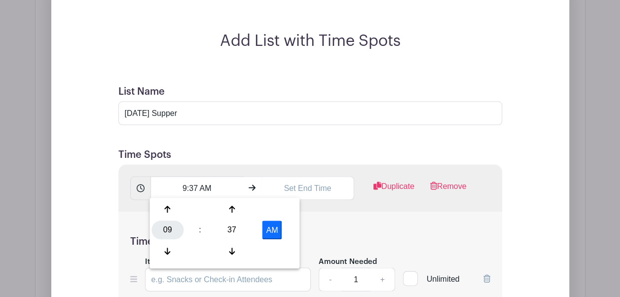
click at [167, 230] on div "09" at bounding box center [167, 229] width 32 height 19
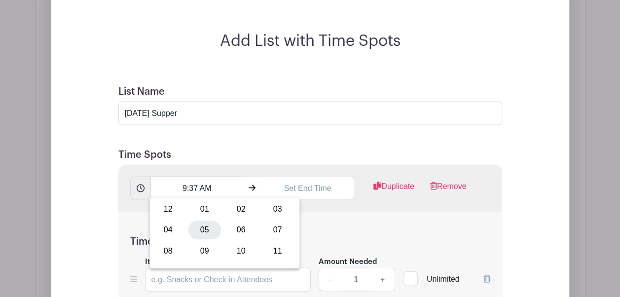
click at [207, 231] on div "05" at bounding box center [204, 229] width 33 height 19
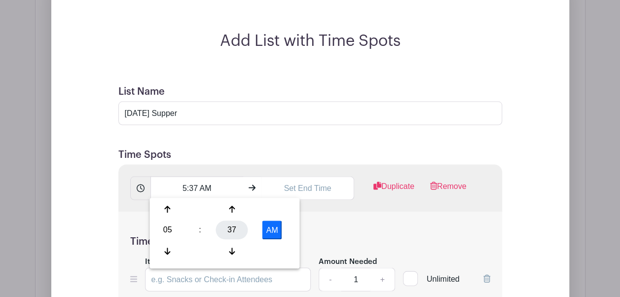
click at [234, 229] on div "37" at bounding box center [232, 229] width 32 height 19
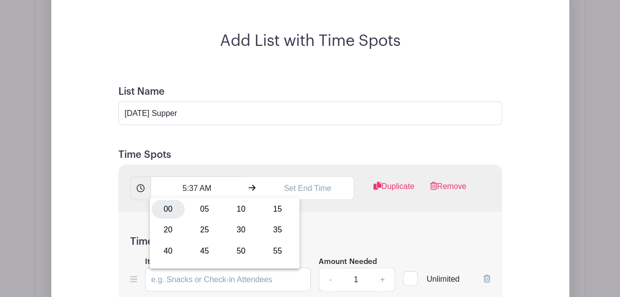
click at [173, 211] on div "00" at bounding box center [167, 209] width 33 height 19
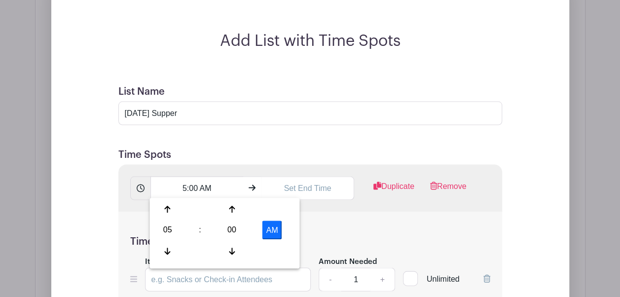
click at [273, 231] on button "AM" at bounding box center [272, 229] width 20 height 19
type input "5:00 PM"
click at [307, 191] on input "text" at bounding box center [307, 188] width 93 height 24
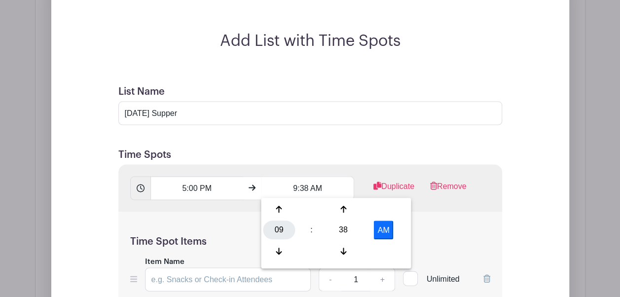
click at [279, 231] on div "09" at bounding box center [279, 229] width 32 height 19
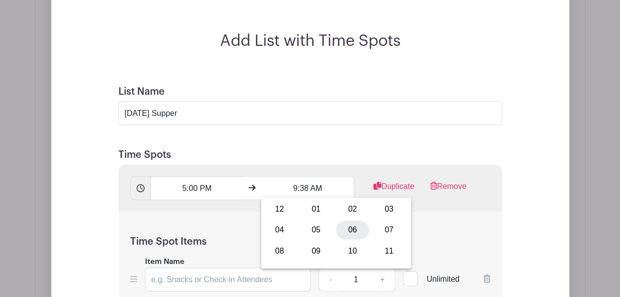
click at [350, 230] on div "06" at bounding box center [352, 229] width 33 height 19
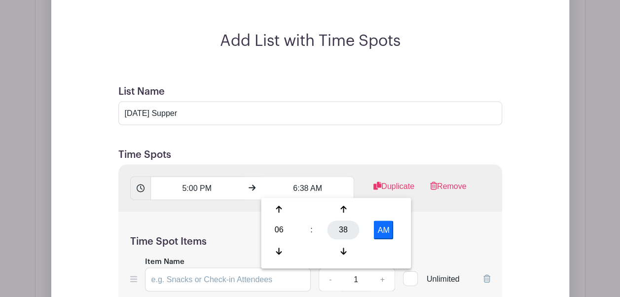
click at [344, 228] on div "38" at bounding box center [343, 229] width 32 height 19
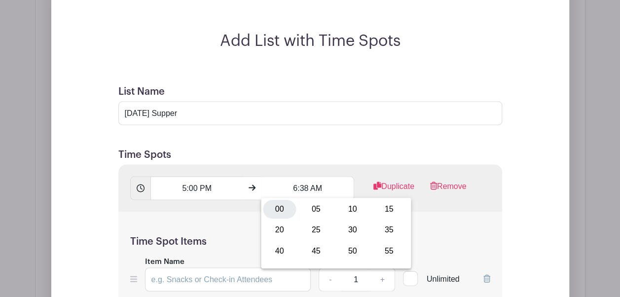
click at [283, 211] on div "00" at bounding box center [279, 209] width 33 height 19
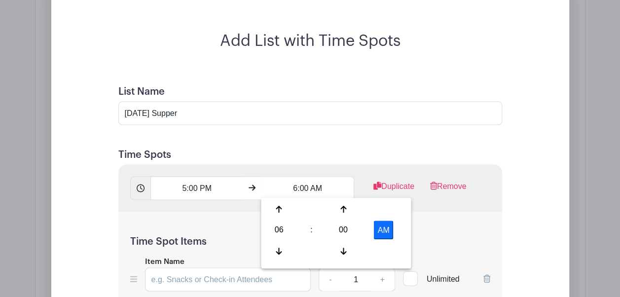
click at [380, 234] on button "AM" at bounding box center [384, 229] width 20 height 19
type input "6:00 PM"
click at [355, 152] on h5 "Time Spots" at bounding box center [310, 154] width 384 height 12
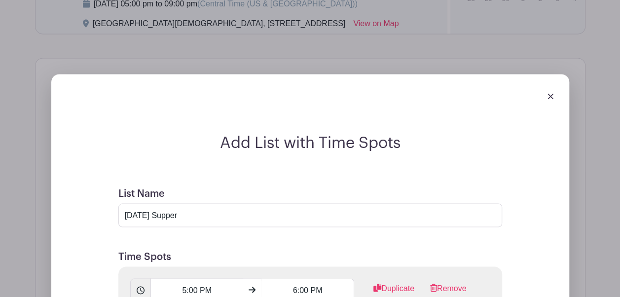
scroll to position [786, 0]
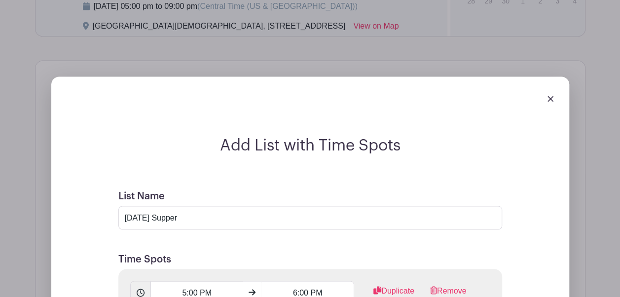
click at [554, 99] on div at bounding box center [310, 98] width 502 height 28
click at [551, 99] on img at bounding box center [550, 99] width 6 height 6
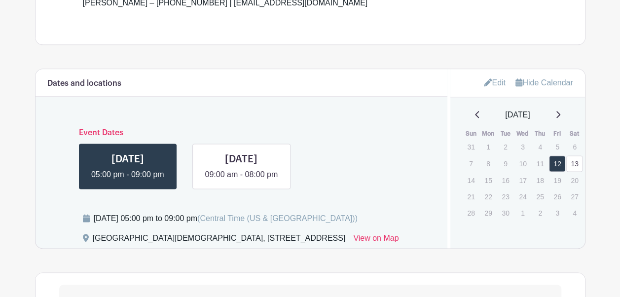
scroll to position [573, 0]
click at [484, 82] on icon at bounding box center [488, 83] width 8 height 8
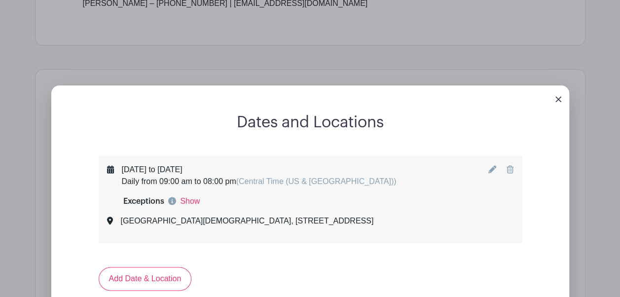
click at [508, 169] on icon at bounding box center [509, 169] width 7 height 8
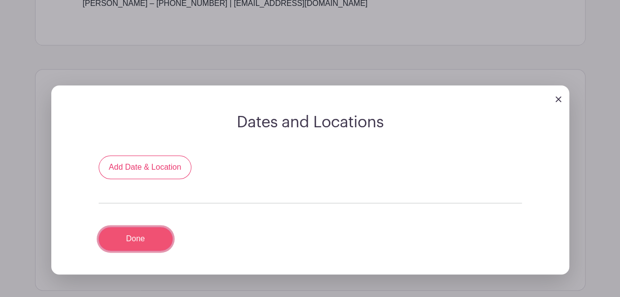
click at [151, 234] on link "Done" at bounding box center [136, 239] width 74 height 24
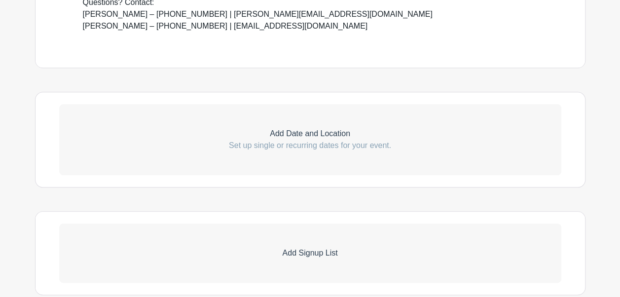
scroll to position [472, 0]
click at [309, 130] on p "Add Date and Location" at bounding box center [310, 133] width 502 height 12
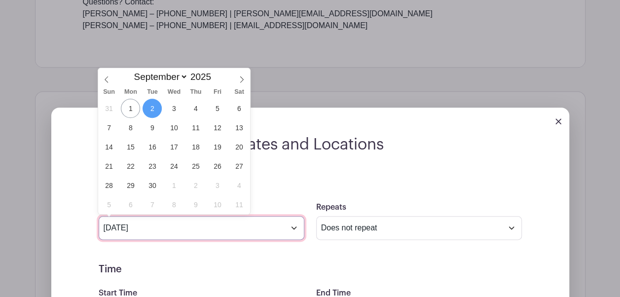
click at [252, 221] on input "[DATE]" at bounding box center [202, 228] width 206 height 24
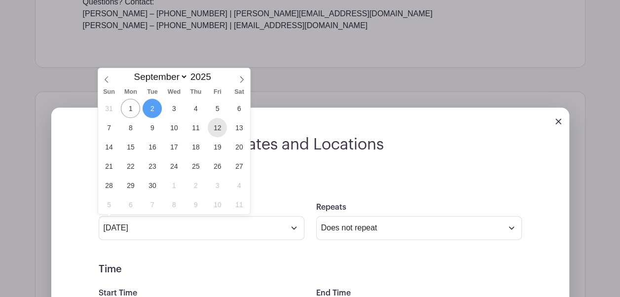
click at [222, 127] on span "12" at bounding box center [217, 127] width 19 height 19
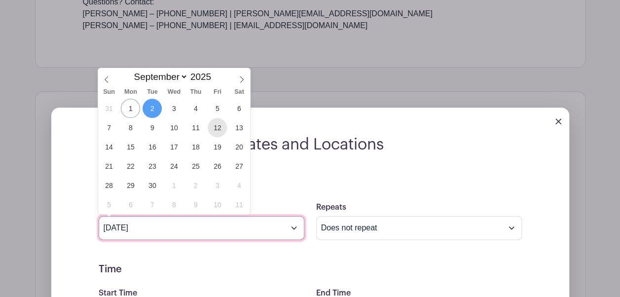
type input "[DATE]"
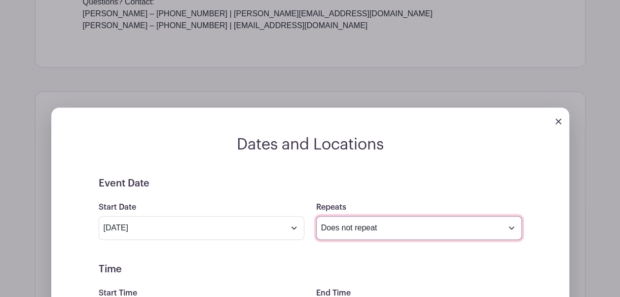
click at [358, 228] on select "Does not repeat Daily Weekly Monthly on day 12 Monthly on the second [DATE] Oth…" at bounding box center [419, 228] width 206 height 24
select select "daily"
click at [316, 216] on select "Does not repeat Daily Weekly Monthly on day 12 Monthly on the second [DATE] Oth…" at bounding box center [419, 228] width 206 height 24
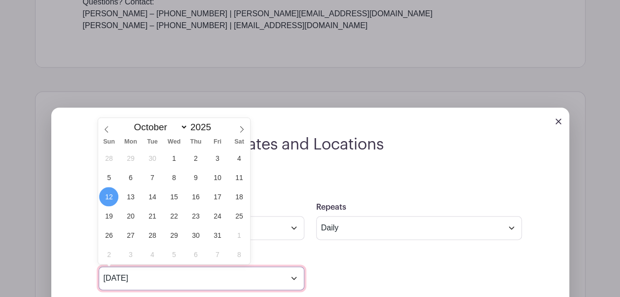
click at [193, 286] on input "[DATE]" at bounding box center [202, 278] width 206 height 24
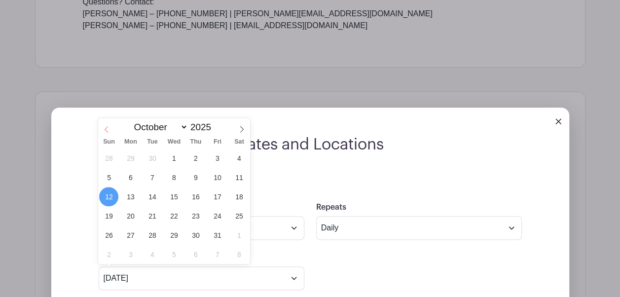
click at [104, 127] on icon at bounding box center [106, 129] width 7 height 7
select select "8"
click at [234, 181] on span "13" at bounding box center [238, 177] width 19 height 19
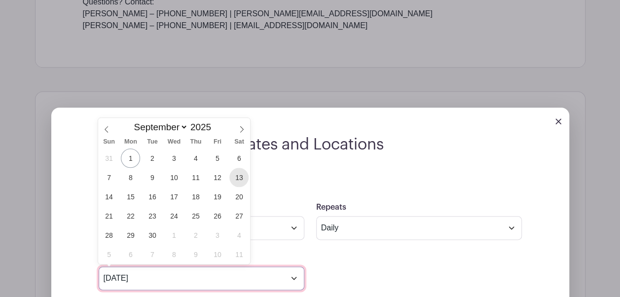
type input "[DATE]"
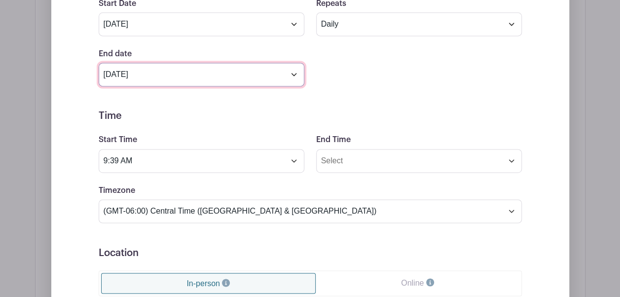
scroll to position [686, 0]
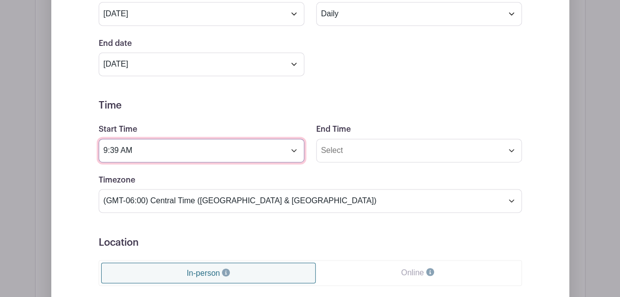
click at [141, 147] on input "9:39 AM" at bounding box center [202, 151] width 206 height 24
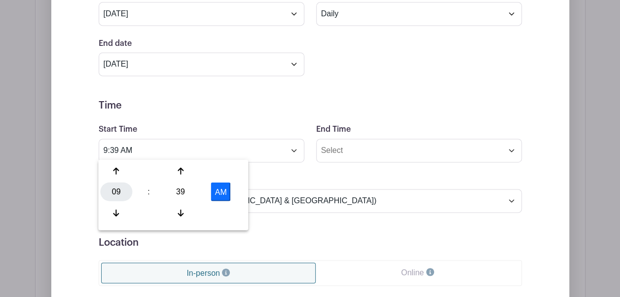
click at [115, 191] on div "09" at bounding box center [116, 191] width 32 height 19
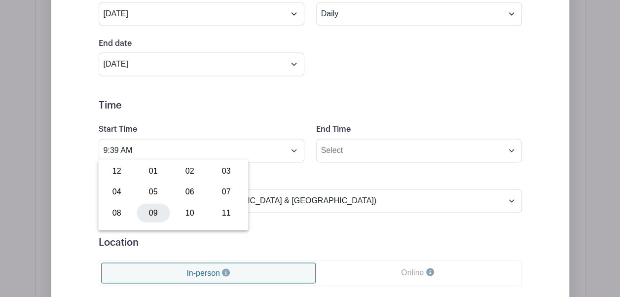
click at [151, 212] on div "09" at bounding box center [153, 212] width 33 height 19
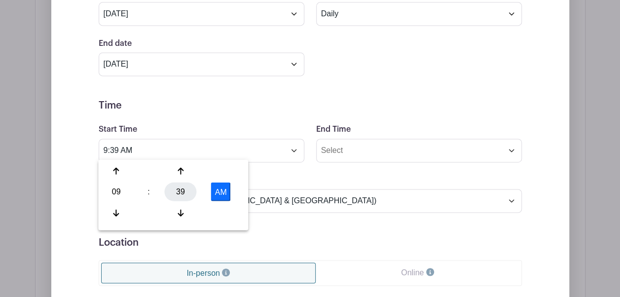
click at [178, 194] on div "39" at bounding box center [181, 191] width 32 height 19
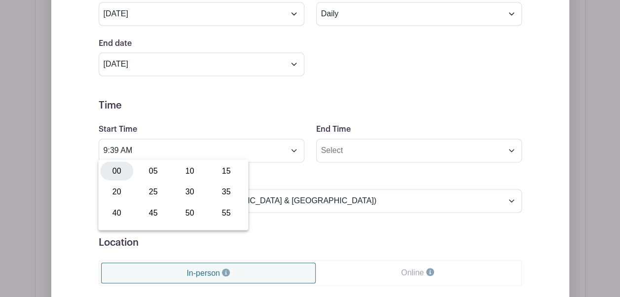
click at [119, 171] on div "00" at bounding box center [116, 170] width 33 height 19
type input "9:00 AM"
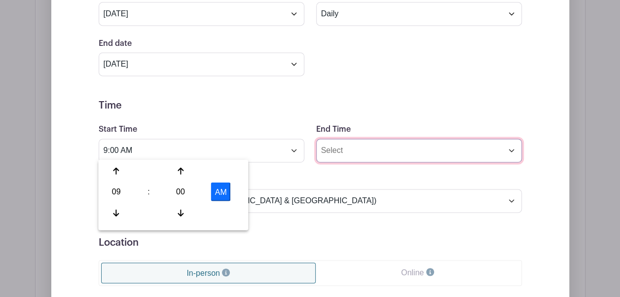
click at [336, 148] on input "End Time" at bounding box center [419, 151] width 206 height 24
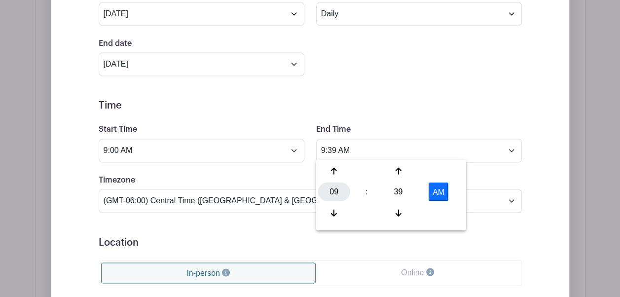
click at [334, 188] on div "09" at bounding box center [334, 191] width 32 height 19
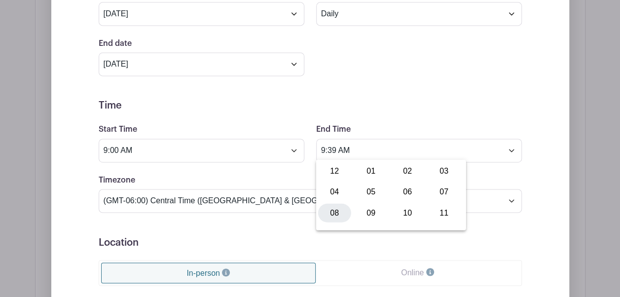
click at [333, 207] on div "08" at bounding box center [334, 212] width 33 height 19
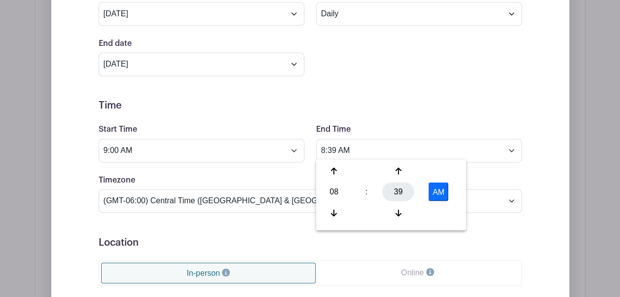
click at [395, 194] on div "39" at bounding box center [398, 191] width 32 height 19
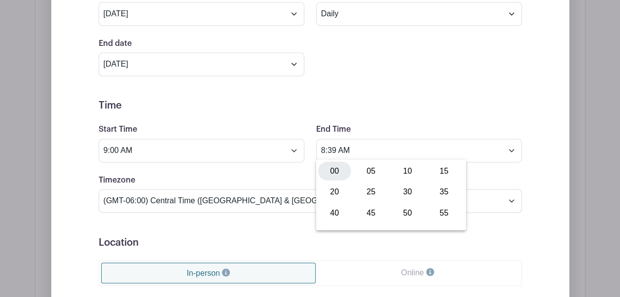
click at [340, 169] on div "00" at bounding box center [334, 170] width 33 height 19
click at [432, 189] on button "AM" at bounding box center [439, 191] width 20 height 19
type input "8:00 PM"
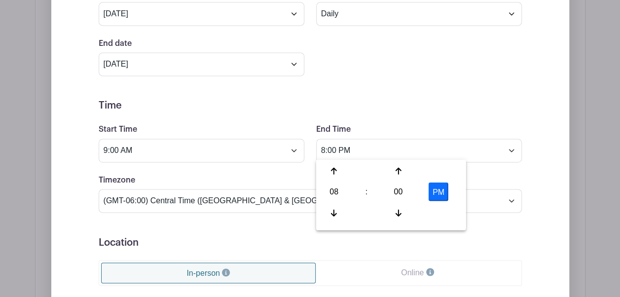
click at [407, 87] on form "Event Date Start Date [DATE] Repeats Does not repeat Daily Weekly Monthly on da…" at bounding box center [310, 211] width 423 height 494
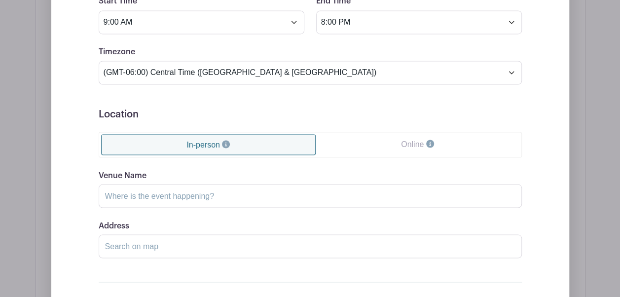
scroll to position [819, 0]
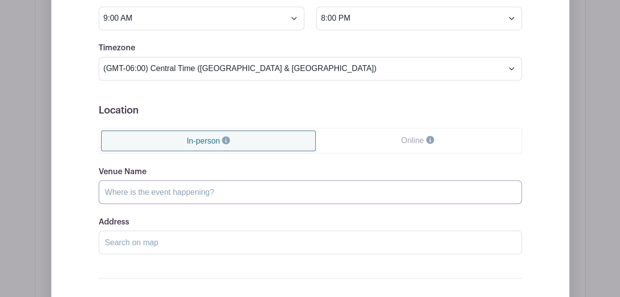
click at [261, 186] on input "Venue Name" at bounding box center [310, 192] width 423 height 24
type input "[GEOGRAPHIC_DATA][DEMOGRAPHIC_DATA]"
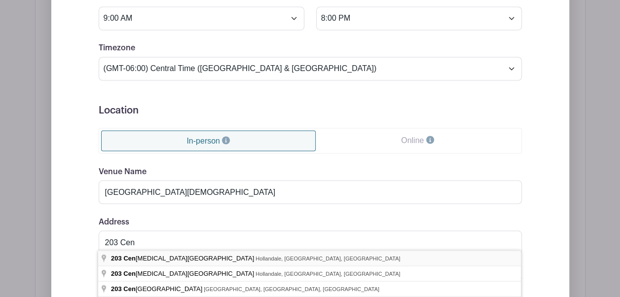
type input "[STREET_ADDRESS]"
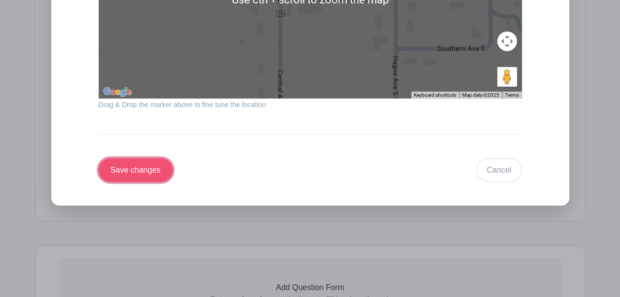
click at [126, 158] on input "Save changes" at bounding box center [136, 170] width 74 height 24
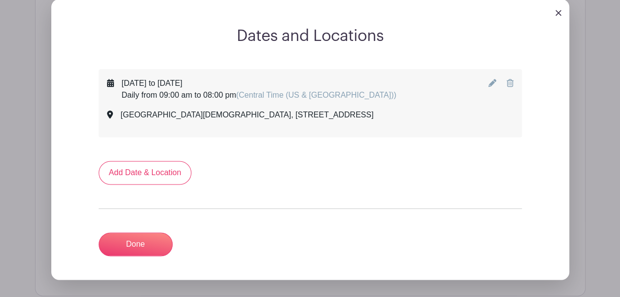
scroll to position [580, 0]
click at [140, 244] on link "Done" at bounding box center [136, 245] width 74 height 24
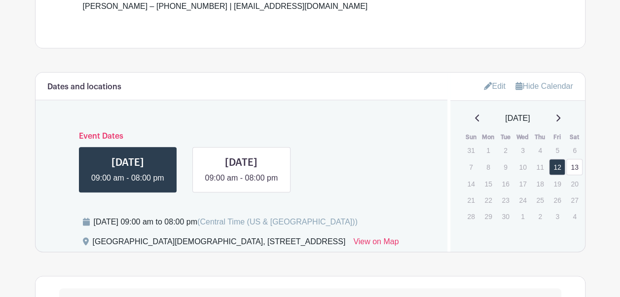
scroll to position [495, 0]
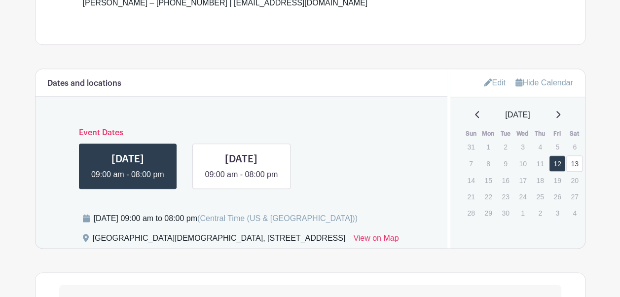
click at [488, 85] on link "Edit" at bounding box center [495, 82] width 22 height 16
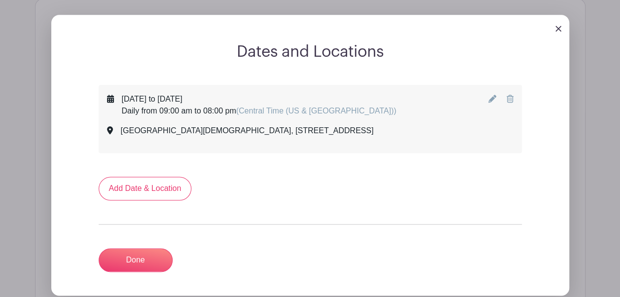
scroll to position [566, 0]
click at [511, 97] on icon at bounding box center [509, 98] width 7 height 8
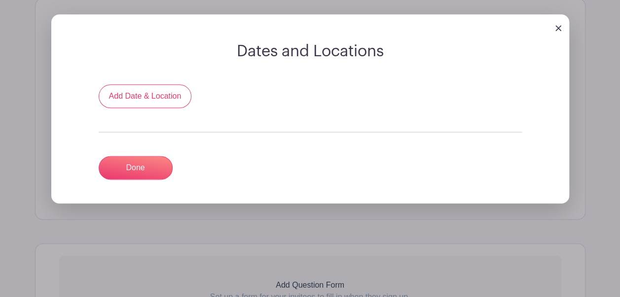
click at [557, 29] on img at bounding box center [558, 28] width 6 height 6
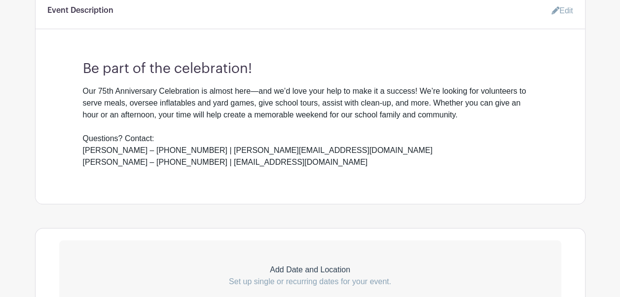
scroll to position [335, 0]
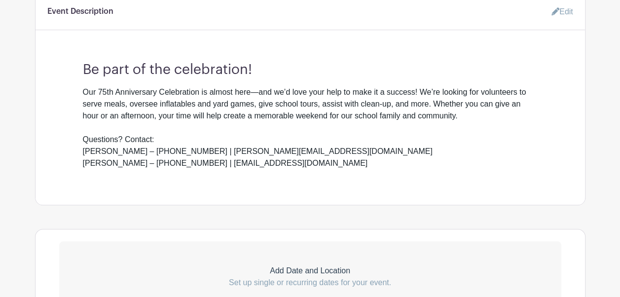
click at [565, 6] on link "Edit" at bounding box center [558, 12] width 30 height 20
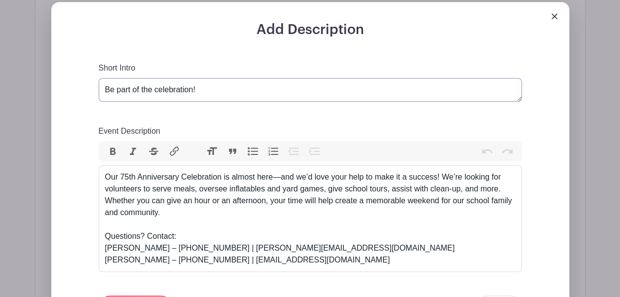
click at [222, 91] on textarea "Be part of the celebration!" at bounding box center [310, 90] width 423 height 24
click at [276, 115] on div "Short Intro Be part of the celebration! Event Description Bold Italic Strikethr…" at bounding box center [310, 190] width 423 height 257
drag, startPoint x: 200, startPoint y: 91, endPoint x: 82, endPoint y: 94, distance: 118.4
click at [82, 94] on div "Add Description Short Intro Be part of the celebration! Event Description Bold …" at bounding box center [310, 227] width 470 height 410
drag, startPoint x: 255, startPoint y: 91, endPoint x: 188, endPoint y: 92, distance: 67.1
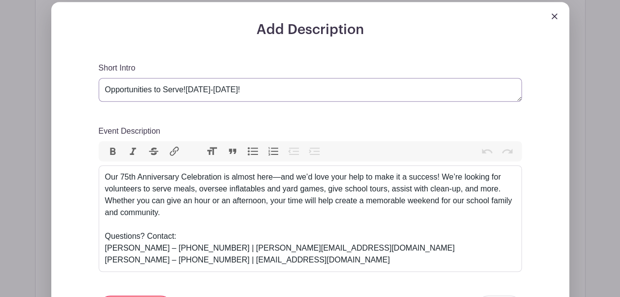
click at [188, 92] on textarea "Be part of the celebration!" at bounding box center [310, 90] width 423 height 24
type textarea "Opportunities to Serve!"
drag, startPoint x: 271, startPoint y: 176, endPoint x: 227, endPoint y: 178, distance: 44.4
click at [227, 178] on div "Our 75th Anniversary Celebration is almost here—and we’d love your help to make…" at bounding box center [310, 218] width 410 height 95
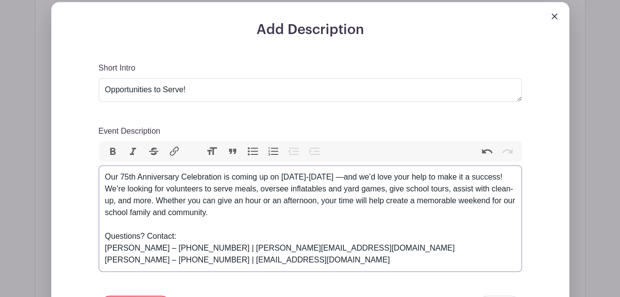
click at [322, 262] on div "Our 75th Anniversary Celebration is coming up on [DATE]-[DATE] —and we’d love y…" at bounding box center [310, 218] width 410 height 95
click at [282, 174] on div "Our 75th Anniversary Celebration is coming up on [DATE]-[DATE] —and we’d love y…" at bounding box center [310, 218] width 410 height 95
click at [334, 177] on div "Our 75th Anniversary Celebration is coming up ([DATE]-[DATE] —and we’d love you…" at bounding box center [310, 218] width 410 height 95
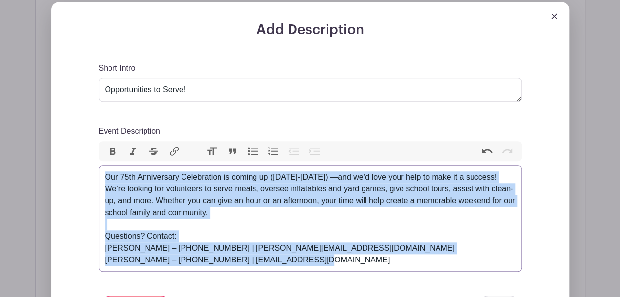
drag, startPoint x: 302, startPoint y: 262, endPoint x: 90, endPoint y: 161, distance: 235.3
click at [90, 161] on div "Add Description Short Intro Be part of the celebration! Event Description Bold …" at bounding box center [310, 227] width 470 height 410
copy div "Our 75th Anniversary Celebration is coming up ([DATE]-[DATE]) —and we’d love yo…"
click at [342, 179] on div "Our 75th Anniversary Celebration is coming up ([DATE]-[DATE]) —and we’d love yo…" at bounding box center [310, 218] width 410 height 95
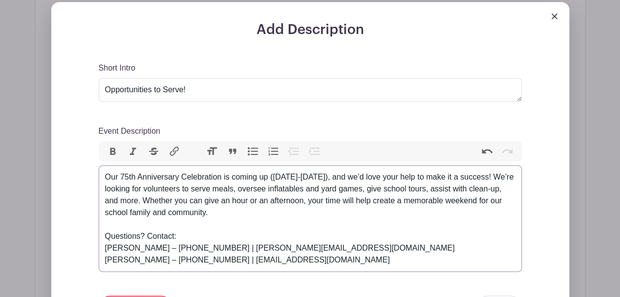
click at [400, 251] on div "Our 75th Anniversary Celebration is coming up ([DATE]-[DATE]), and we’d love yo…" at bounding box center [310, 218] width 410 height 95
click at [511, 180] on div "Our 75th Anniversary Celebration is coming up ([DATE]-[DATE]), and we’d love yo…" at bounding box center [310, 218] width 410 height 95
click at [359, 212] on div "Our 75th Anniversary Celebration is coming up ([DATE]-[DATE]), and we’d love yo…" at bounding box center [310, 218] width 410 height 95
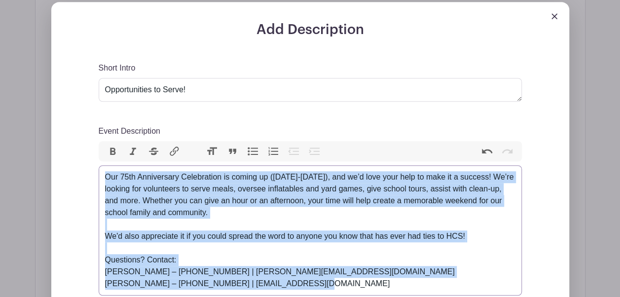
drag, startPoint x: 361, startPoint y: 282, endPoint x: 97, endPoint y: 169, distance: 287.4
click at [97, 169] on div "Add Description Short Intro Be part of the celebration! Event Description Bold …" at bounding box center [310, 239] width 470 height 434
copy div "Our 75th Anniversary Celebration is coming up ([DATE]-[DATE]), and we’d love yo…"
click at [407, 246] on div "Our 75th Anniversary Celebration is coming up ([DATE]-[DATE]), and we’d love yo…" at bounding box center [310, 230] width 410 height 118
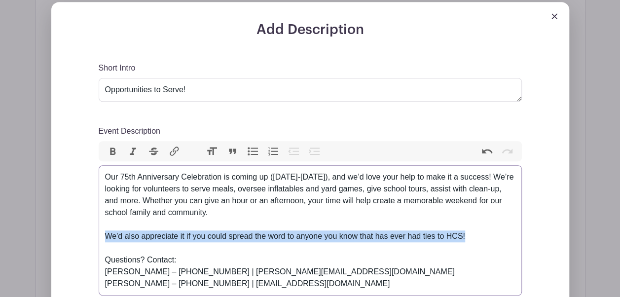
drag, startPoint x: 475, startPoint y: 234, endPoint x: 104, endPoint y: 233, distance: 371.8
click at [104, 233] on trix-editor "Our 75th Anniversary Celebration is coming up ([DATE]-[DATE]), and we’d love yo…" at bounding box center [310, 230] width 423 height 130
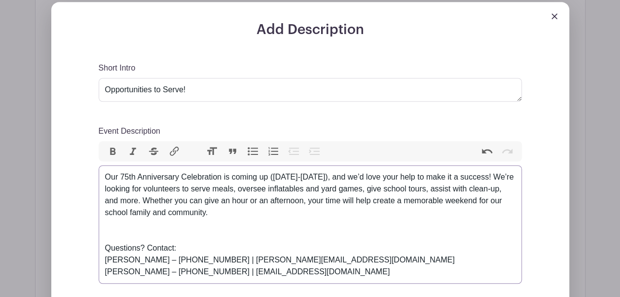
type trix-editor "<div>Our 75th Anniversary Celebration is coming up ([DATE]-[DATE]), and we’d lo…"
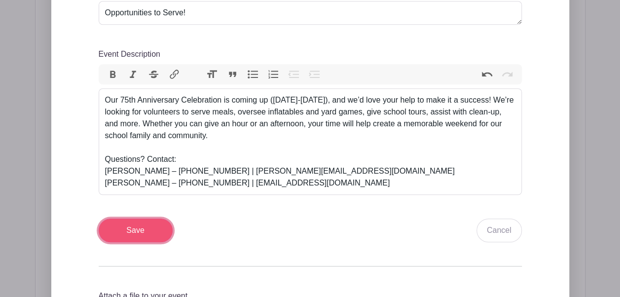
click at [137, 222] on input "Save" at bounding box center [136, 230] width 74 height 24
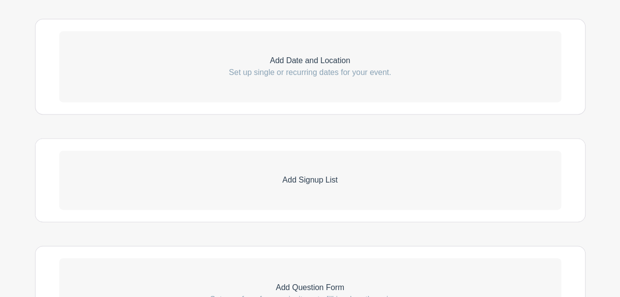
scroll to position [626, 0]
click at [303, 169] on link "Add Signup List" at bounding box center [310, 177] width 502 height 59
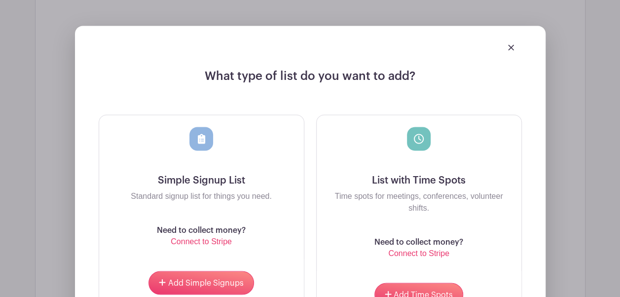
scroll to position [785, 0]
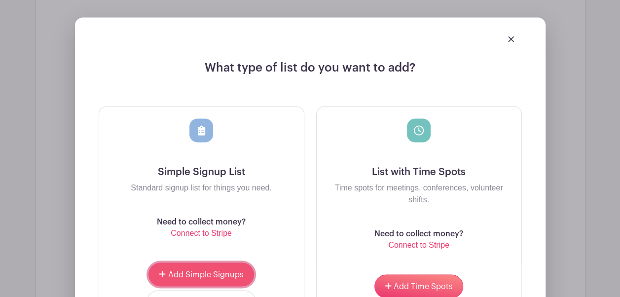
click at [205, 267] on button "Add Simple Signups" at bounding box center [200, 274] width 105 height 24
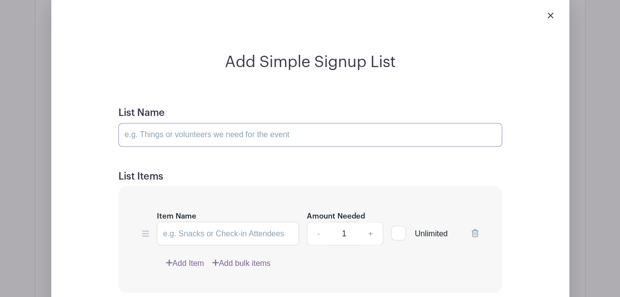
click at [228, 133] on input "List Name" at bounding box center [310, 135] width 384 height 24
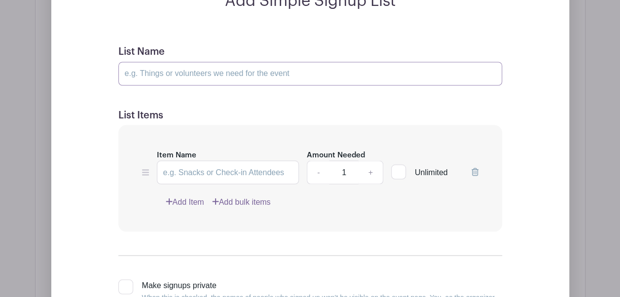
scroll to position [847, 0]
click at [219, 170] on input "Item Name" at bounding box center [228, 171] width 143 height 24
type input "F"
click at [184, 66] on input "List Name" at bounding box center [310, 73] width 384 height 24
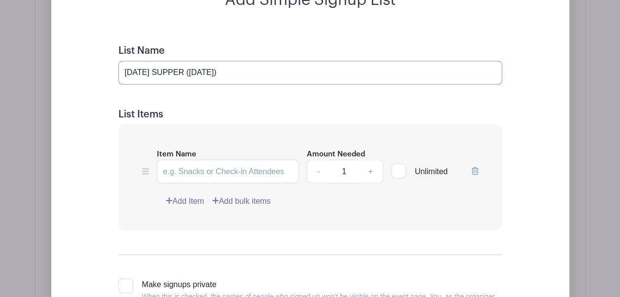
type input "[DATE] SUPPER ([DATE])"
click at [201, 166] on input "Item Name" at bounding box center [228, 171] width 143 height 24
click at [218, 161] on input "Item Name" at bounding box center [228, 171] width 143 height 24
type input "5:00 - 6:00 PM | Servers"
click at [370, 171] on link "+" at bounding box center [370, 171] width 25 height 24
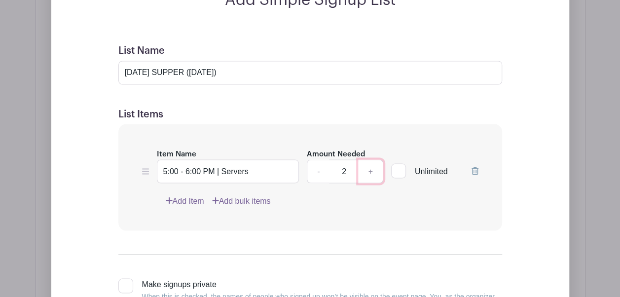
click at [370, 171] on link "+" at bounding box center [370, 171] width 25 height 24
click at [319, 172] on link "-" at bounding box center [318, 171] width 23 height 24
type input "3"
click at [191, 201] on link "Add Item" at bounding box center [185, 201] width 38 height 12
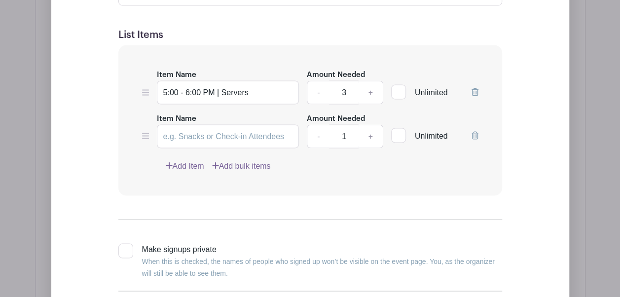
scroll to position [768, 0]
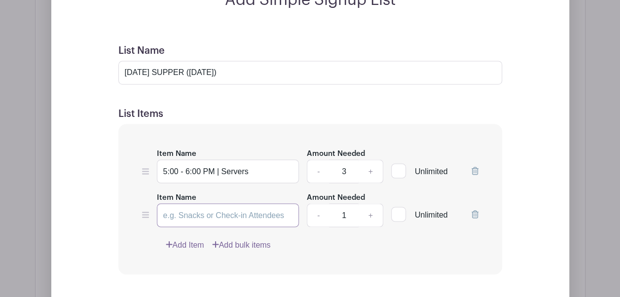
click at [210, 208] on input "Item Name" at bounding box center [228, 215] width 143 height 24
type input "6:00 - 7:00 PM | Clean-up"
click at [371, 217] on link "+" at bounding box center [370, 215] width 25 height 24
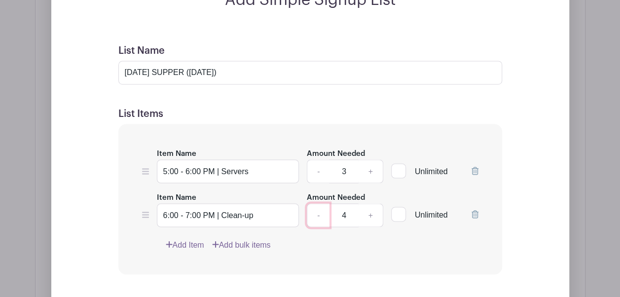
click at [310, 213] on link "-" at bounding box center [318, 215] width 23 height 24
type input "3"
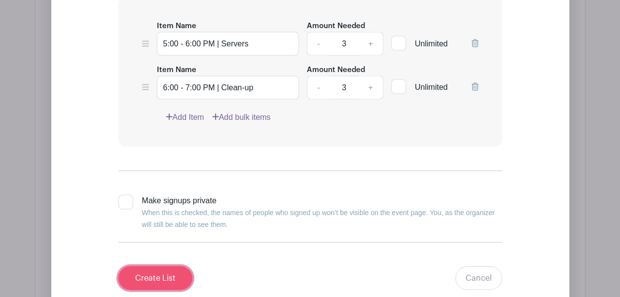
click at [154, 278] on input "Create List" at bounding box center [155, 278] width 74 height 24
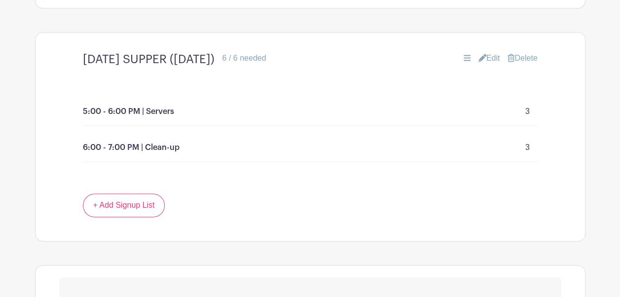
scroll to position [650, 0]
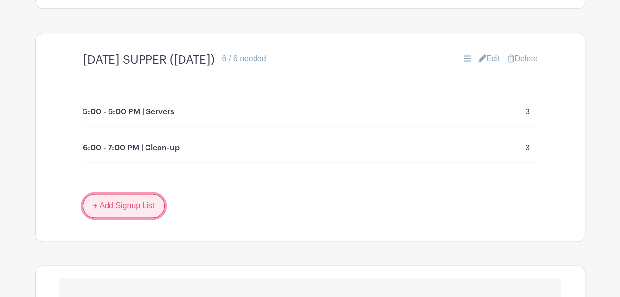
click at [134, 203] on link "+ Add Signup List" at bounding box center [124, 206] width 82 height 24
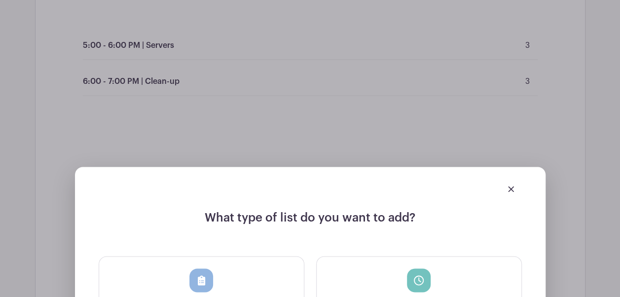
scroll to position [717, 0]
click at [513, 185] on img at bounding box center [511, 188] width 6 height 6
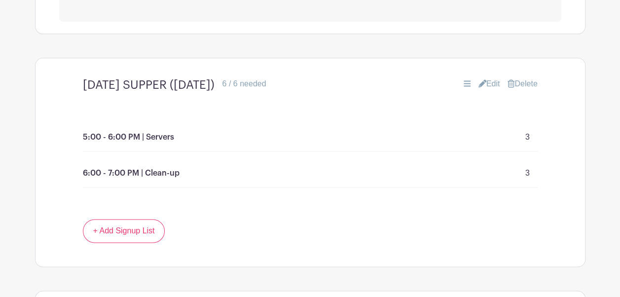
scroll to position [622, 0]
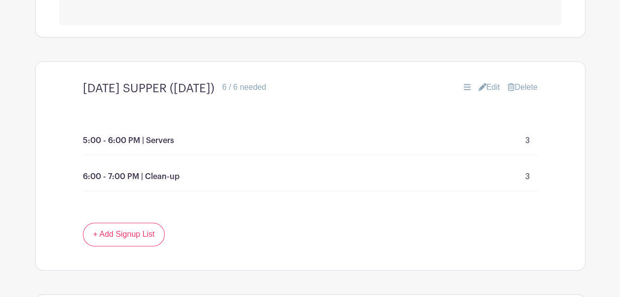
click at [487, 86] on link "Edit" at bounding box center [489, 87] width 22 height 12
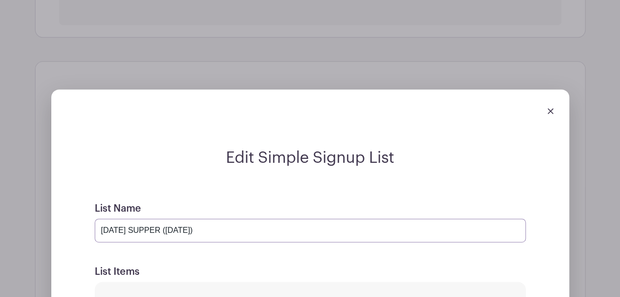
drag, startPoint x: 166, startPoint y: 229, endPoint x: 132, endPoint y: 229, distance: 34.0
click at [132, 229] on input "[DATE] SUPPER ([DATE])" at bounding box center [310, 230] width 431 height 24
drag, startPoint x: 230, startPoint y: 237, endPoint x: 134, endPoint y: 236, distance: 95.7
click at [134, 236] on input "[DATE] ([DATE])" at bounding box center [310, 230] width 431 height 24
type input "[DATE]"
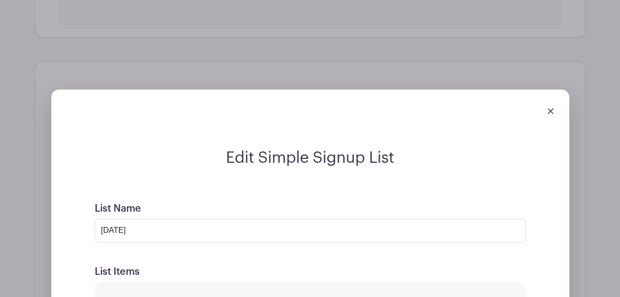
click at [192, 160] on h2 "Edit Simple Signup List" at bounding box center [310, 157] width 455 height 19
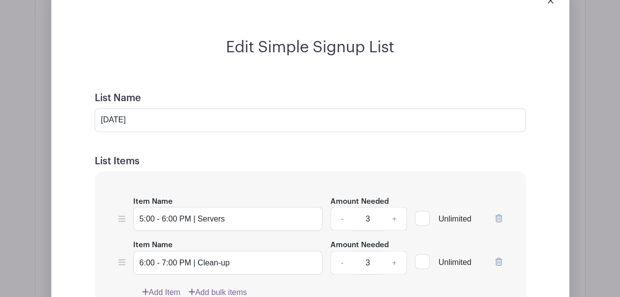
scroll to position [734, 0]
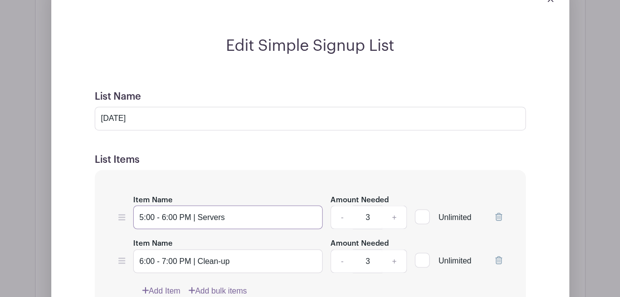
click at [199, 214] on input "5:00 - 6:00 PM | Servers" at bounding box center [228, 217] width 190 height 24
type input "5:00 - 6:00 PM | Supper Servers"
click at [249, 254] on input "6:00 - 7:00 PM | Clean-up" at bounding box center [228, 261] width 190 height 24
type input "6:00 - 7:00 PM | Clean-up Crew"
click at [246, 170] on div "Item Name 5:00 - 6:00 PM | Supper Servers Amount Needed - 3 + Unlimited Item Na…" at bounding box center [310, 245] width 431 height 150
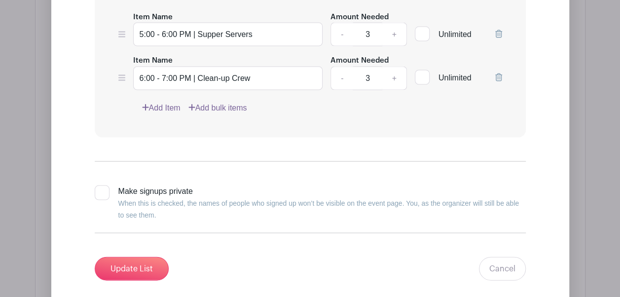
scroll to position [920, 0]
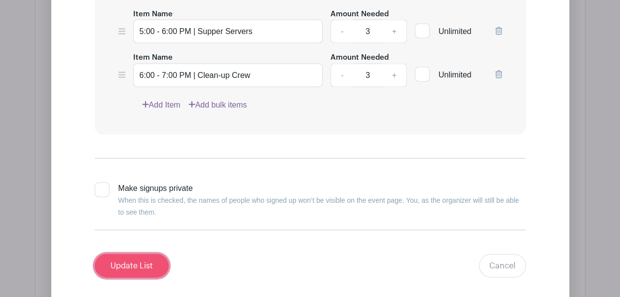
click at [143, 259] on input "Update List" at bounding box center [132, 265] width 74 height 24
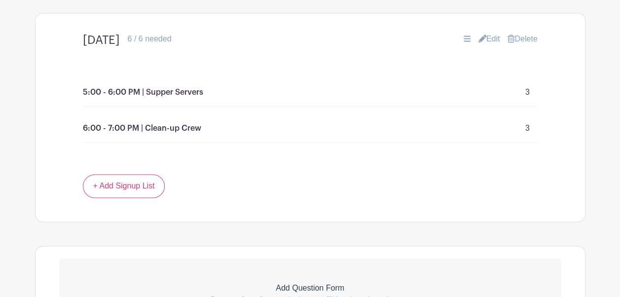
scroll to position [670, 0]
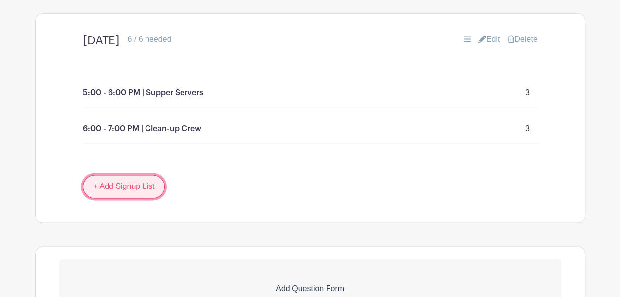
click at [125, 182] on link "+ Add Signup List" at bounding box center [124, 187] width 82 height 24
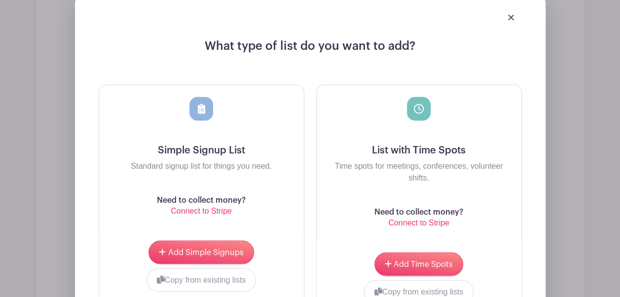
scroll to position [906, 0]
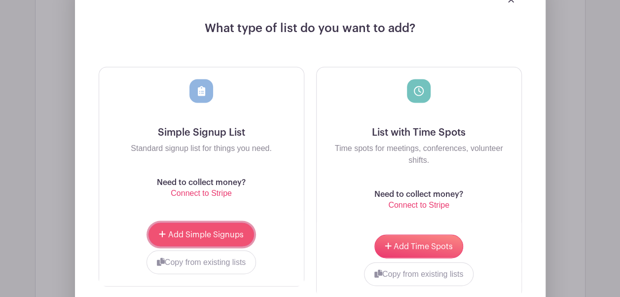
click at [198, 238] on button "Add Simple Signups" at bounding box center [200, 234] width 105 height 24
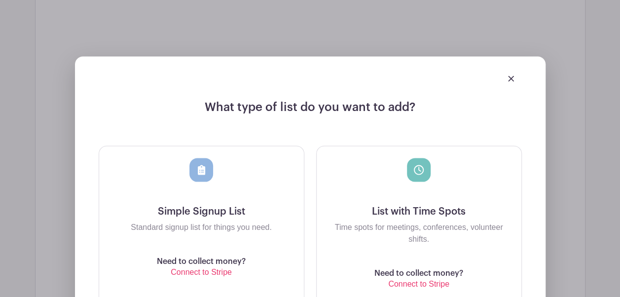
scroll to position [985, 0]
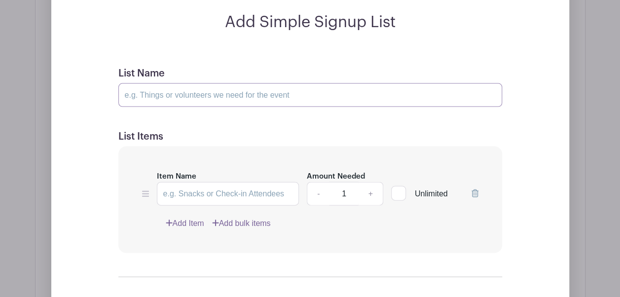
click at [188, 91] on input "List Name" at bounding box center [310, 95] width 384 height 24
type input "A"
type input "[DATE]"
click at [212, 192] on input "Item Name" at bounding box center [228, 194] width 143 height 24
type input "12:00 - 1:30 PM | Lunch Servers"
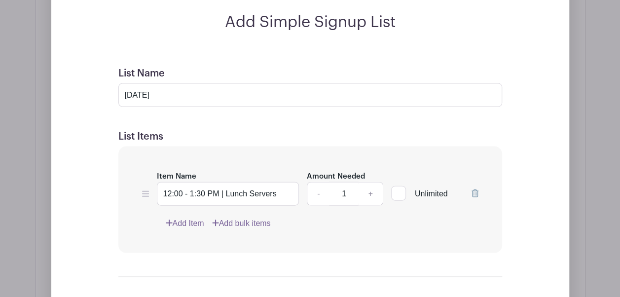
click at [188, 225] on link "Add Item" at bounding box center [185, 223] width 38 height 12
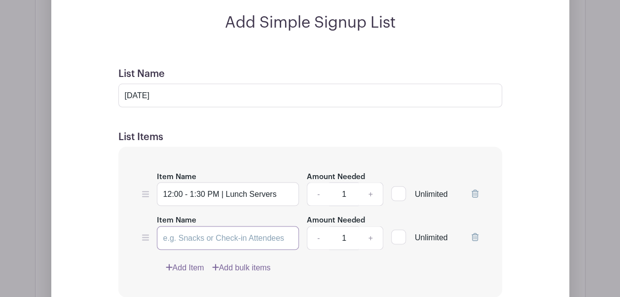
click at [184, 235] on input "Item Name" at bounding box center [228, 238] width 143 height 24
type input "1:30 - 2:00 PM | Clean-up Crew"
click at [369, 189] on link "+" at bounding box center [370, 194] width 25 height 24
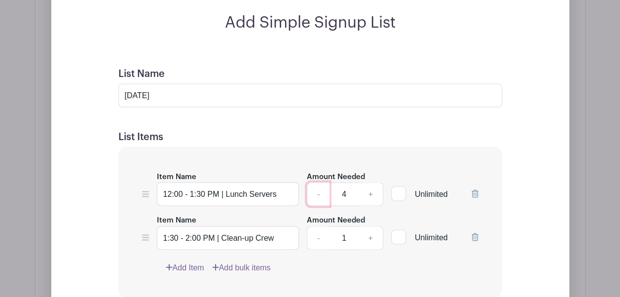
click at [311, 192] on link "-" at bounding box center [318, 194] width 23 height 24
type input "3"
click at [375, 238] on link "+" at bounding box center [370, 238] width 25 height 24
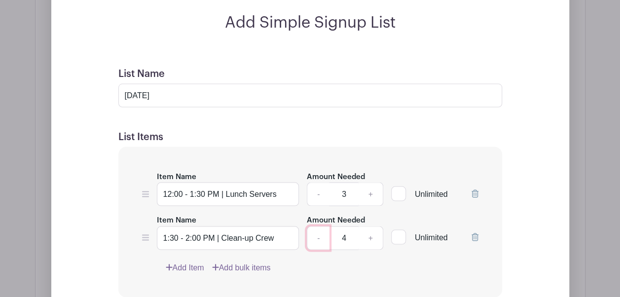
click at [314, 238] on link "-" at bounding box center [318, 238] width 23 height 24
type input "3"
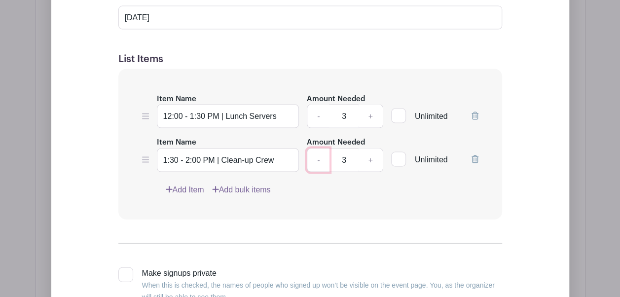
scroll to position [984, 0]
click at [190, 186] on link "Add Item" at bounding box center [185, 189] width 38 height 12
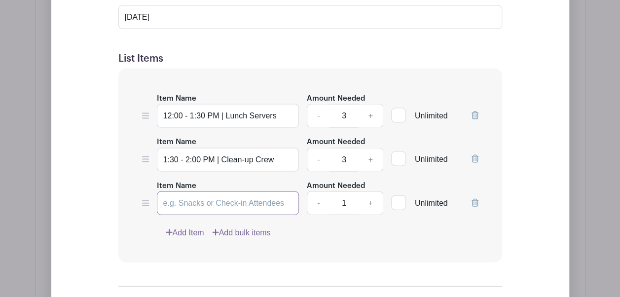
click at [206, 204] on input "Item Name" at bounding box center [228, 203] width 143 height 24
type input "2:30 - 4:00 PM | School Tours"
click at [199, 228] on link "Add Item" at bounding box center [185, 233] width 38 height 12
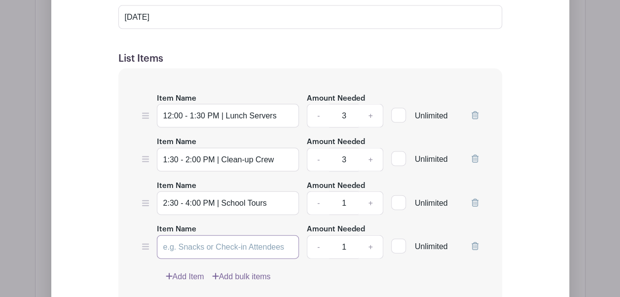
click at [196, 241] on input "Item Name" at bounding box center [228, 247] width 143 height 24
click at [196, 241] on input "4" at bounding box center [228, 247] width 143 height 24
type input "4:00 - 5:15 PM | School Tours"
click at [372, 196] on link "+" at bounding box center [370, 203] width 25 height 24
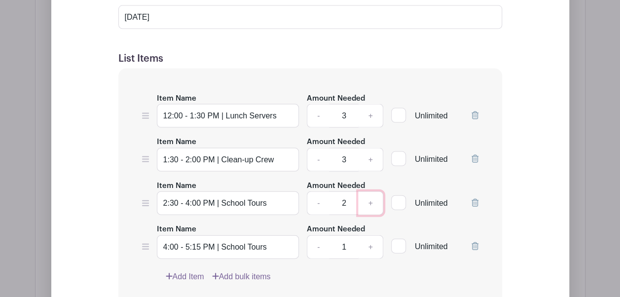
type input "3"
click at [371, 247] on link "+" at bounding box center [370, 247] width 25 height 24
type input "3"
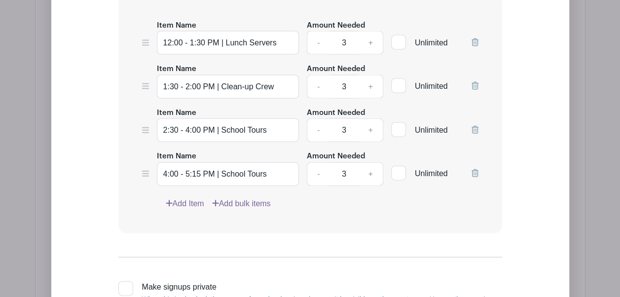
click at [195, 201] on link "Add Item" at bounding box center [185, 204] width 38 height 12
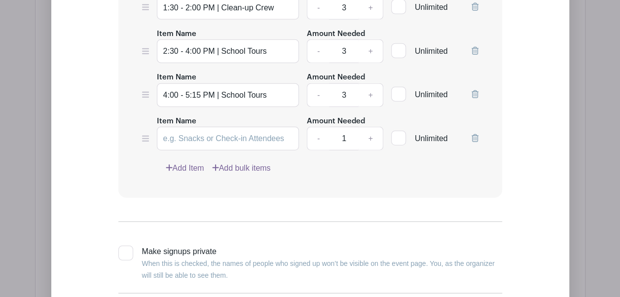
scroll to position [1057, 0]
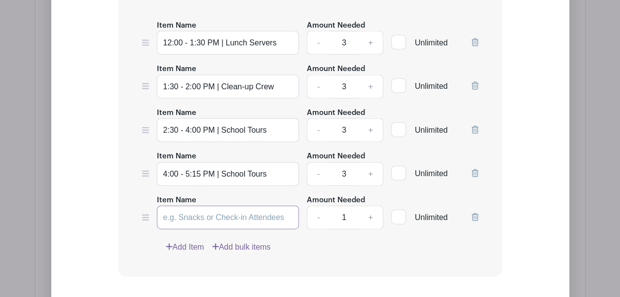
click at [187, 219] on input "Item Name" at bounding box center [228, 218] width 143 height 24
type input "2:30 - 4:00 | Inflatables Attendant"
click at [185, 243] on link "Add Item" at bounding box center [185, 247] width 38 height 12
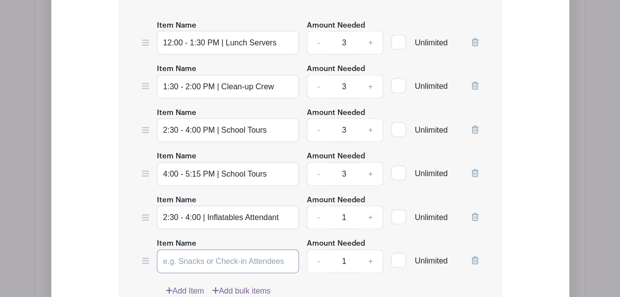
click at [192, 262] on input "Item Name" at bounding box center [228, 262] width 143 height 24
type input "4:00 - 5:15 PM"
click at [198, 216] on input "2:30 - 4:00 | Inflatables Attendant" at bounding box center [228, 218] width 143 height 24
type input "2:30 - 4:00 PM | Inflatables Attendant"
click at [250, 264] on input "4:00 - 5:15 PM" at bounding box center [228, 262] width 143 height 24
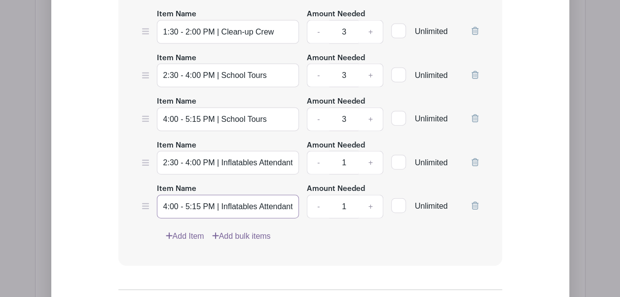
scroll to position [1116, 0]
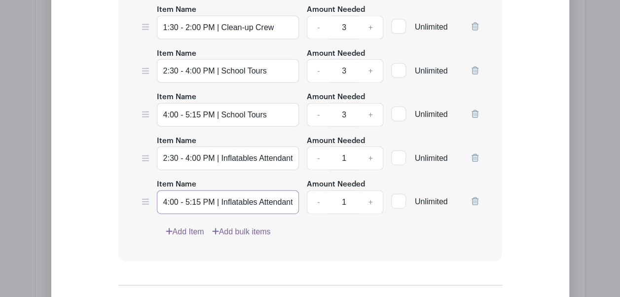
type input "4:00 - 5:15 PM | Inflatables Attendant"
click at [194, 226] on link "Add Item" at bounding box center [185, 232] width 38 height 12
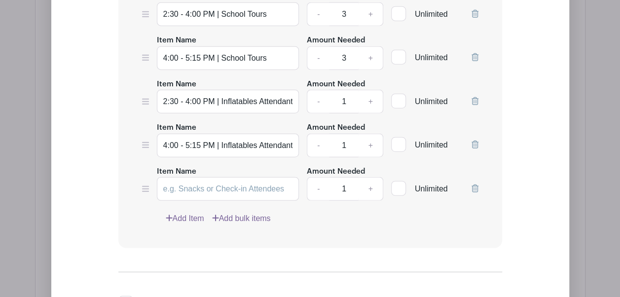
scroll to position [1174, 0]
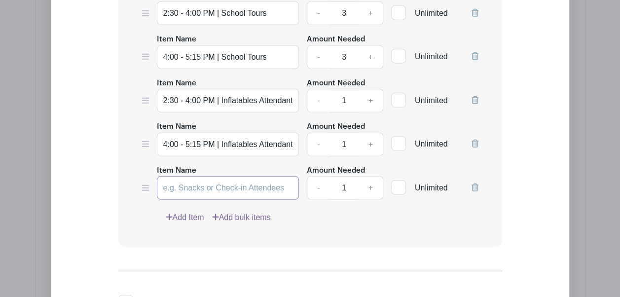
click at [181, 186] on input "Item Name" at bounding box center [228, 188] width 143 height 24
type input "3"
type input "2:30 - 4:00 PM | Yard Games Attendant"
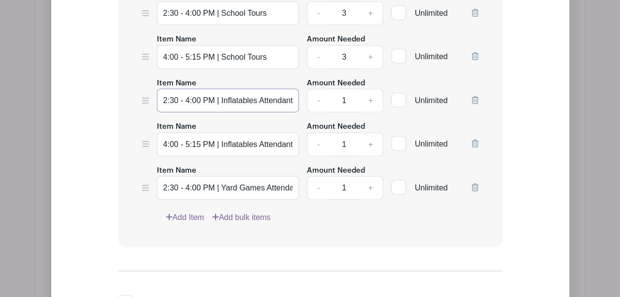
drag, startPoint x: 254, startPoint y: 98, endPoint x: 313, endPoint y: 99, distance: 58.7
click at [313, 99] on div "Item Name 2:30 - 4:00 PM | Inflatables Attendant Amount Needed - 1 + Unlimited" at bounding box center [310, 95] width 336 height 36
click at [241, 143] on input "4:00 - 5:15 PM | Inflatables Attendant" at bounding box center [228, 145] width 143 height 24
drag, startPoint x: 241, startPoint y: 143, endPoint x: 314, endPoint y: 142, distance: 73.5
click at [314, 142] on div "Item Name 4:00 - 5:15 PM | Inflatables Attendant Amount Needed - 1 + Unlimited" at bounding box center [310, 138] width 336 height 36
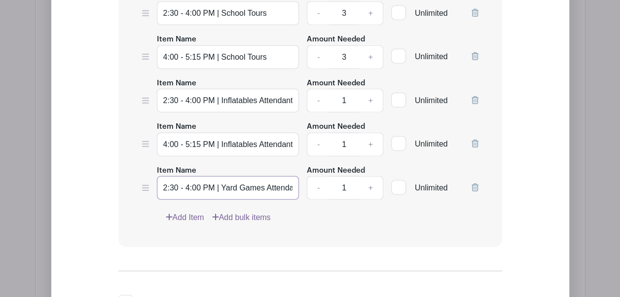
click at [263, 182] on input "2:30 - 4:00 PM | Yard Games Attendant" at bounding box center [228, 188] width 143 height 24
drag, startPoint x: 263, startPoint y: 182, endPoint x: 303, endPoint y: 186, distance: 40.6
click at [303, 186] on div "Item Name 2:30 - 4:00 PM | Yard Games Attendant Amount Needed - 1 + Unlimited" at bounding box center [310, 182] width 336 height 36
click at [283, 189] on input "2:30 - 4:00 PM | Yard Games Attendant" at bounding box center [228, 188] width 143 height 24
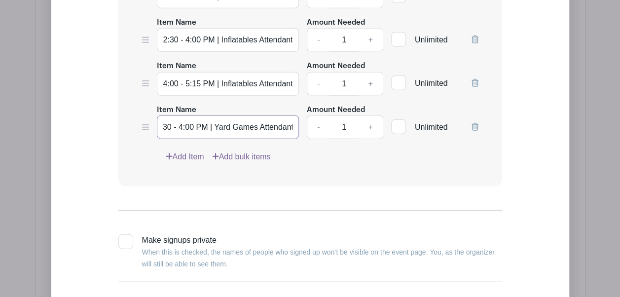
scroll to position [1235, 0]
click at [188, 152] on link "Add Item" at bounding box center [185, 156] width 38 height 12
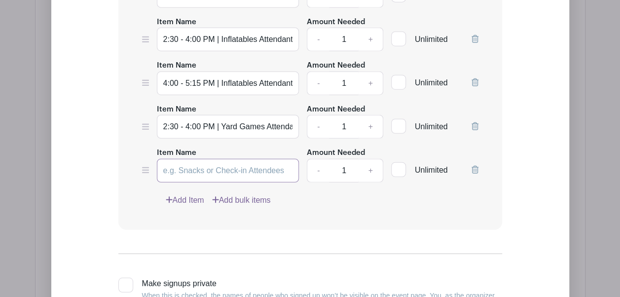
click at [189, 169] on input "Item Name" at bounding box center [228, 171] width 143 height 24
click at [189, 169] on input "4:00 - 5:15 PM | Yard Games Attendant" at bounding box center [228, 171] width 143 height 24
click at [176, 169] on input "4:00 - 5:15 PM | Yard Games Attendant" at bounding box center [228, 171] width 143 height 24
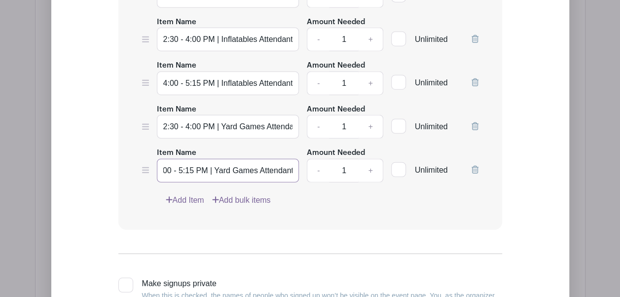
scroll to position [0, 0]
drag, startPoint x: 177, startPoint y: 169, endPoint x: 150, endPoint y: 162, distance: 27.5
click at [150, 162] on div "Item Name 4:00 - 5:15 PM | Yard Games Attendant Amount Needed - 1 + Unlimited" at bounding box center [310, 164] width 336 height 36
click at [198, 161] on input "4:00 - 5:15 PM | Yard Games Attendant" at bounding box center [228, 171] width 143 height 24
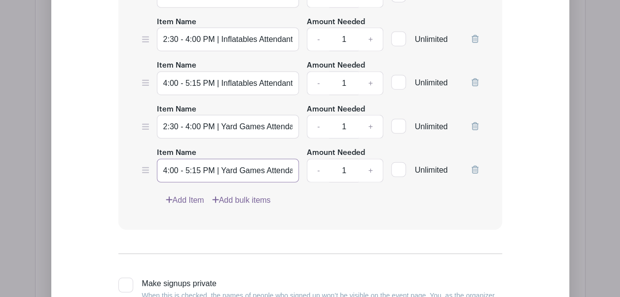
type input "4:00 - 5:15 PM | Yard Games Attendant"
click at [188, 198] on link "Add Item" at bounding box center [185, 200] width 38 height 12
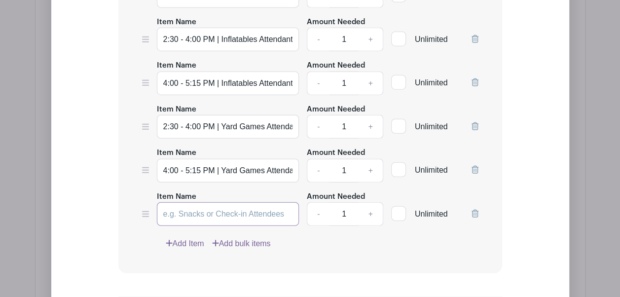
click at [190, 208] on input "Item Name" at bounding box center [228, 214] width 143 height 24
type input "8:00 - 10:00 PM | Clean-up Crew"
click at [183, 242] on link "Add Item" at bounding box center [185, 244] width 38 height 12
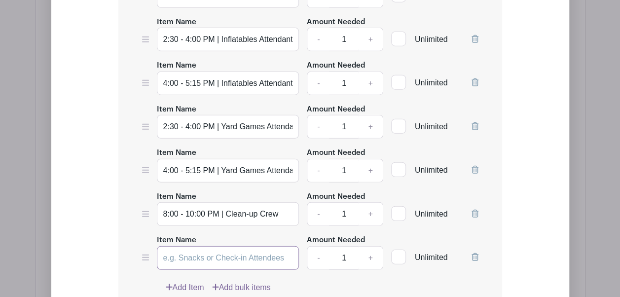
click at [181, 255] on input "Item Name" at bounding box center [228, 258] width 143 height 24
click at [471, 254] on icon at bounding box center [474, 257] width 7 height 8
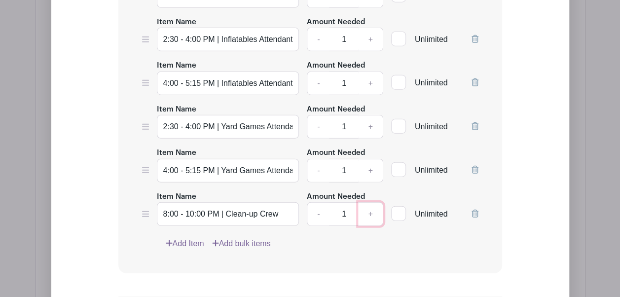
click at [371, 206] on link "+" at bounding box center [370, 214] width 25 height 24
type input "5"
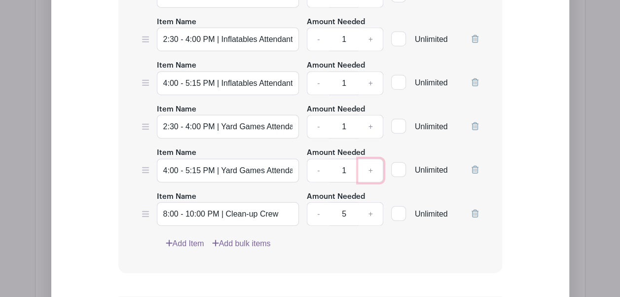
click at [372, 166] on link "+" at bounding box center [370, 171] width 25 height 24
click at [317, 165] on link "-" at bounding box center [318, 171] width 23 height 24
type input "2"
click at [369, 122] on link "+" at bounding box center [370, 127] width 25 height 24
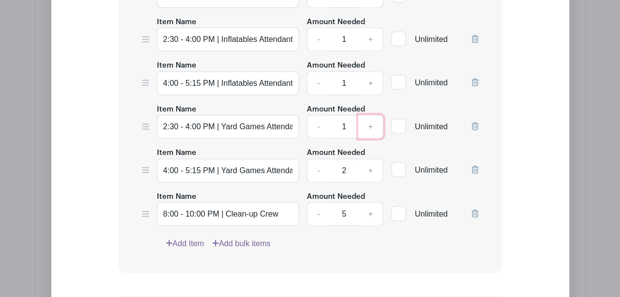
type input "2"
click at [370, 79] on link "+" at bounding box center [370, 83] width 25 height 24
type input "2"
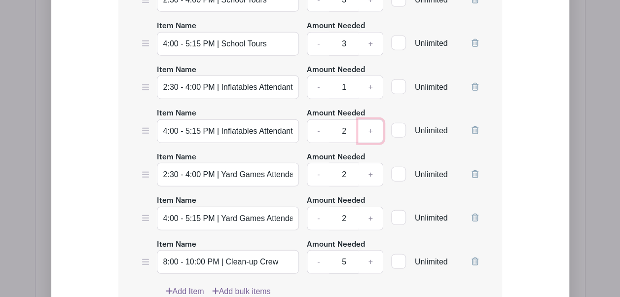
scroll to position [1187, 0]
click at [373, 89] on link "+" at bounding box center [370, 88] width 25 height 24
type input "2"
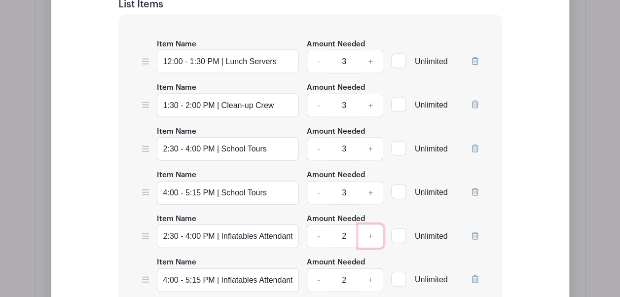
scroll to position [1039, 0]
click at [224, 101] on input "1:30 - 2:00 PM | Clean-up Crew" at bounding box center [228, 105] width 143 height 24
click at [221, 101] on input "1:30 - 2:00 PM | Clean-up Crew" at bounding box center [228, 105] width 143 height 24
drag, startPoint x: 276, startPoint y: 105, endPoint x: 301, endPoint y: 106, distance: 25.2
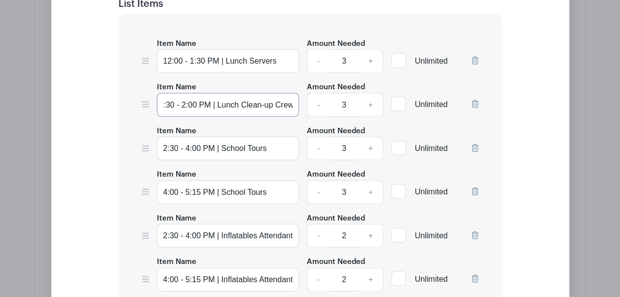
click at [301, 106] on div "Item Name 1:30 - 2:00 PM | Lunch Clean-up Crew Amount Needed - 3 + Unlimited" at bounding box center [310, 99] width 336 height 36
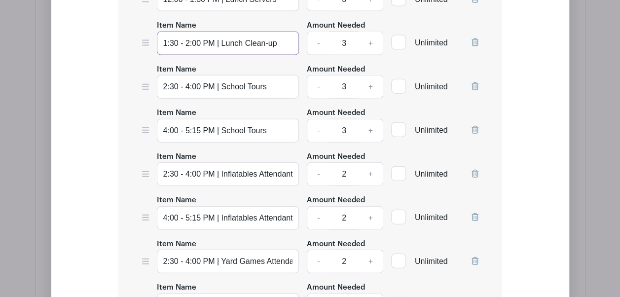
scroll to position [1101, 0]
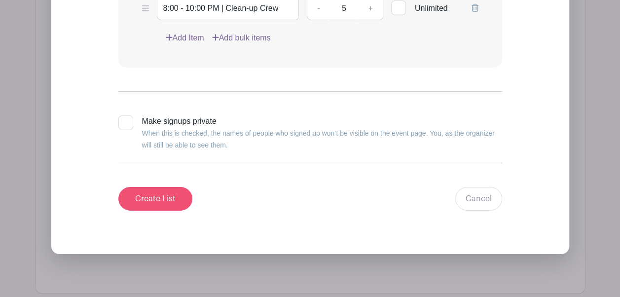
type input "1:30 - 2:00 PM | Lunch Clean-up"
click at [169, 197] on input "Create List" at bounding box center [155, 199] width 74 height 24
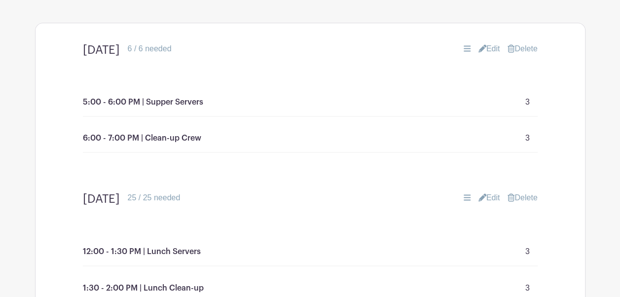
scroll to position [660, 0]
click at [481, 50] on link "Edit" at bounding box center [489, 49] width 22 height 12
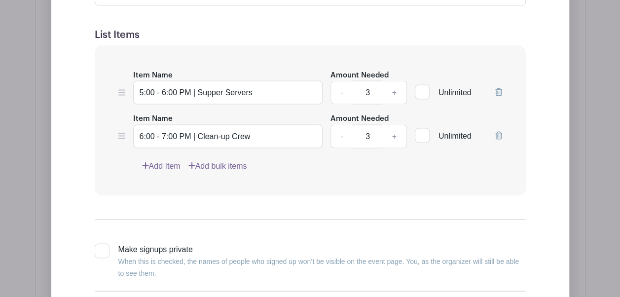
scroll to position [858, 0]
drag, startPoint x: 259, startPoint y: 131, endPoint x: 198, endPoint y: 134, distance: 61.2
click at [198, 134] on input "6:00 - 7:00 PM | Clean-up Crew" at bounding box center [228, 137] width 190 height 24
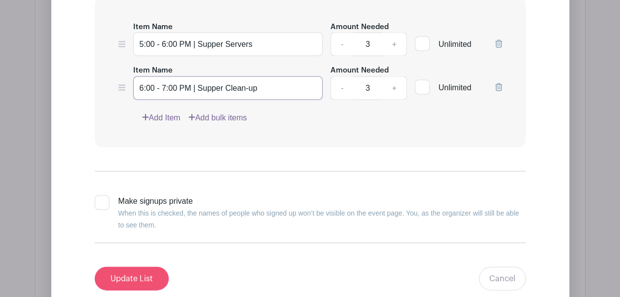
type input "6:00 - 7:00 PM | Supper Clean-up"
click at [138, 276] on input "Update List" at bounding box center [132, 278] width 74 height 24
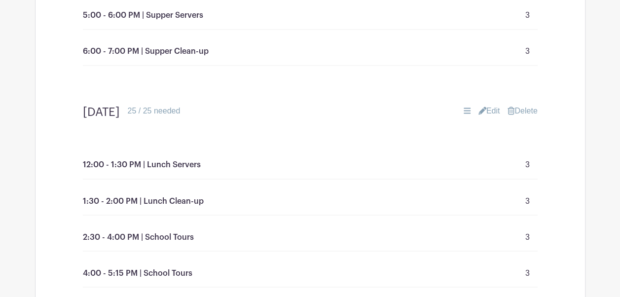
scroll to position [748, 0]
click at [488, 112] on link "Edit" at bounding box center [489, 111] width 22 height 12
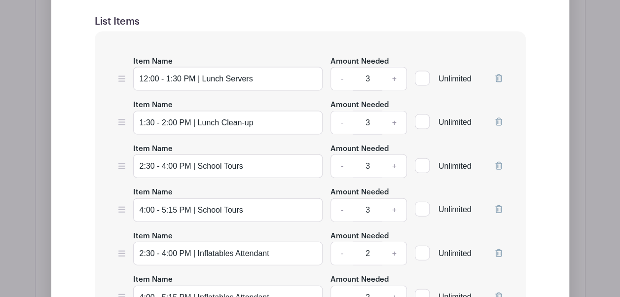
scroll to position [1020, 0]
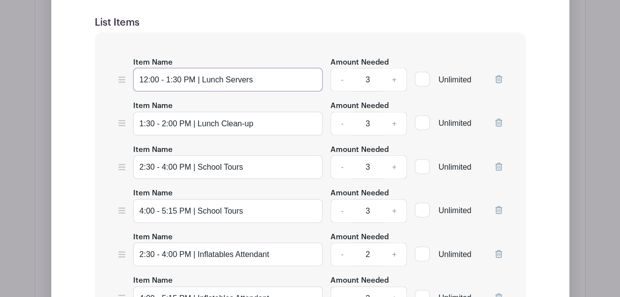
click at [158, 79] on input "12:00 - 1:30 PM | Lunch Servers" at bounding box center [228, 80] width 190 height 24
type input "12:15 - 1:30 PM | Lunch Servers"
click at [126, 53] on div "Item Name 12:15 - 1:30 PM | Lunch Servers Amount Needed - 3 + Unlimited Item Na…" at bounding box center [310, 261] width 431 height 456
click at [159, 127] on input "1:30 - 2:00 PM | Lunch Clean-up" at bounding box center [228, 124] width 190 height 24
click at [174, 123] on input "1:30 - 2:00 PM | Lunch Clean-up" at bounding box center [228, 124] width 190 height 24
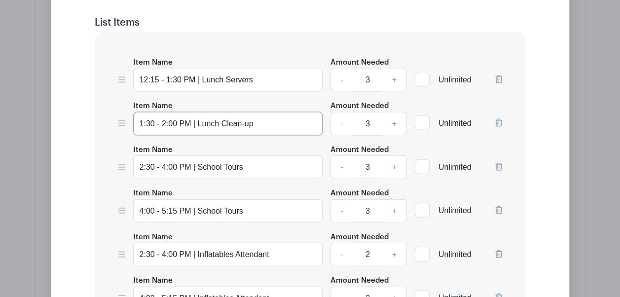
click at [176, 122] on input "1:30 - 2:00 PM | Lunch Clean-up" at bounding box center [228, 124] width 190 height 24
type input "1:30 - 2:30 PM | Lunch Clean-up"
click at [67, 128] on div "Edit Simple Signup List List Name [DATE] List Items Item Name 12:15 - 1:30 PM |…" at bounding box center [310, 271] width 502 height 744
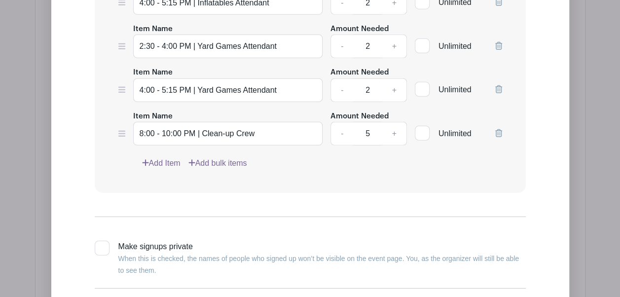
scroll to position [1317, 0]
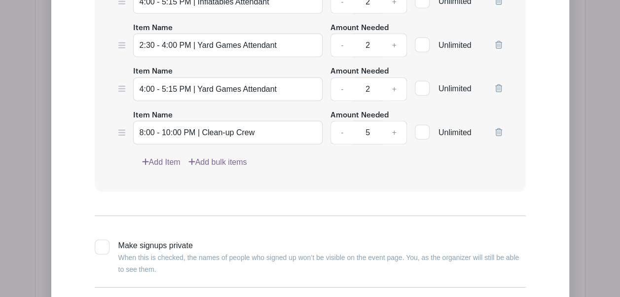
click at [157, 156] on link "Add Item" at bounding box center [161, 162] width 38 height 12
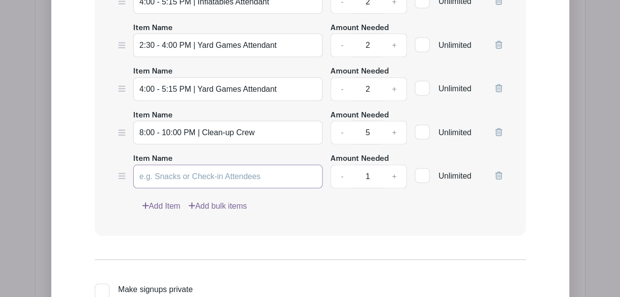
click at [166, 173] on input "Item Name" at bounding box center [228, 177] width 190 height 24
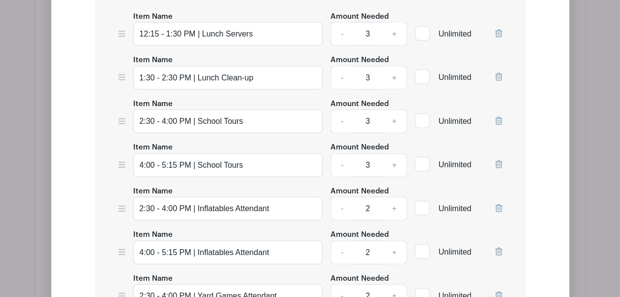
scroll to position [1067, 0]
type input "11:00 AM - 12:15 PM | Lunch Servers"
click at [259, 30] on input "12:15 - 1:30 PM | Lunch Servers" at bounding box center [228, 34] width 190 height 24
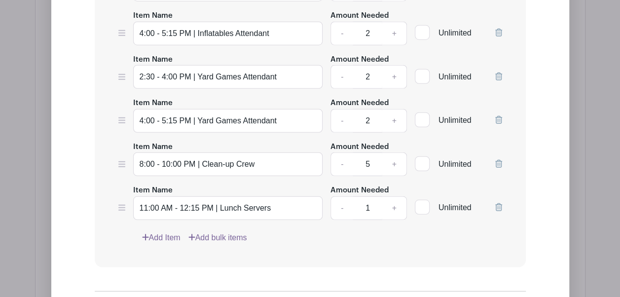
scroll to position [1286, 0]
type input "12:15 - 1:30 PM | Lunch Server"
click at [273, 203] on input "11:00 AM - 12:15 PM | Lunch Servers" at bounding box center [228, 208] width 190 height 24
type input "11:00 AM - 12:15 PM | Lunch Server"
click at [392, 205] on link "+" at bounding box center [394, 208] width 25 height 24
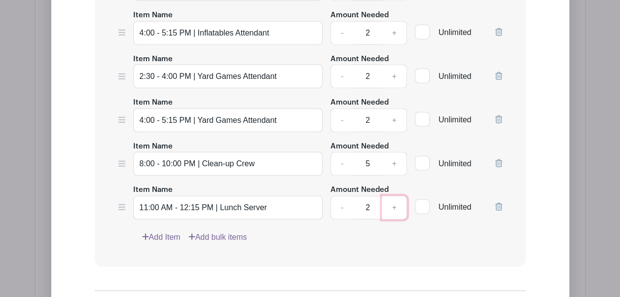
click at [392, 205] on link "+" at bounding box center [394, 208] width 25 height 24
type input "3"
click at [346, 250] on div "Item Name 12:15 - 1:30 PM | Lunch Server Amount Needed - 3 + Unlimited Item Nam…" at bounding box center [310, 17] width 431 height 500
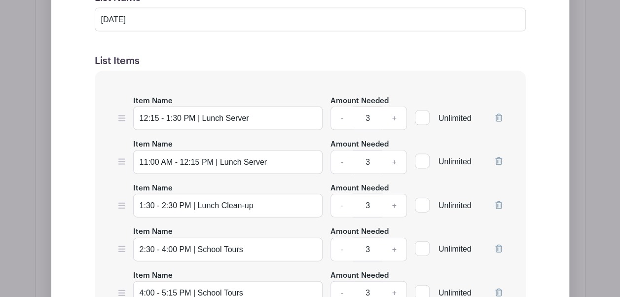
scroll to position [981, 0]
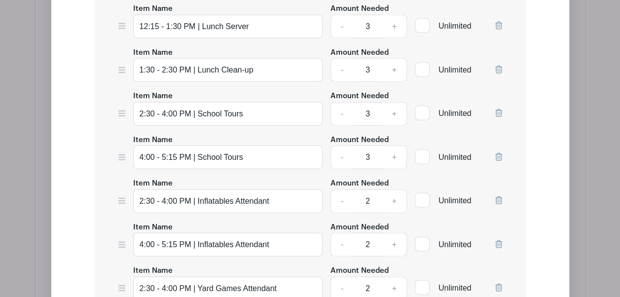
scroll to position [1118, 0]
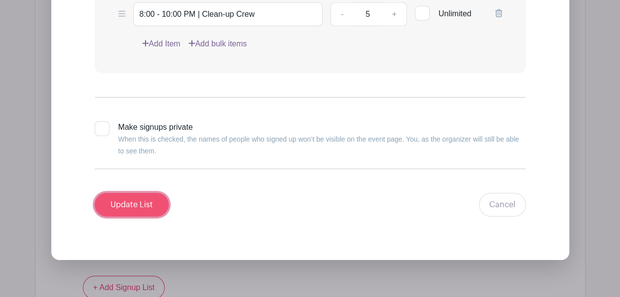
click at [132, 194] on input "Update List" at bounding box center [132, 205] width 74 height 24
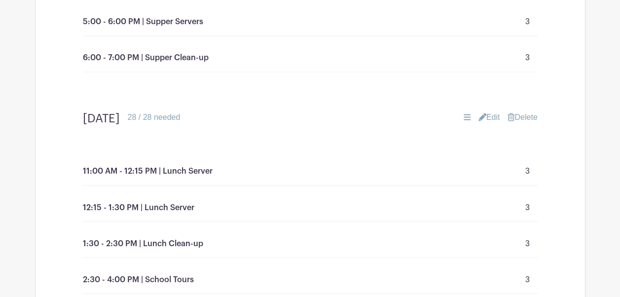
scroll to position [694, 0]
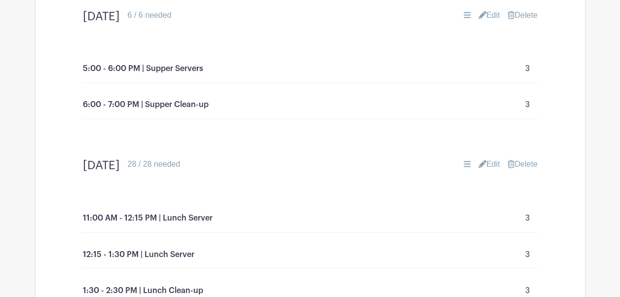
click at [484, 17] on link "Edit" at bounding box center [489, 15] width 22 height 12
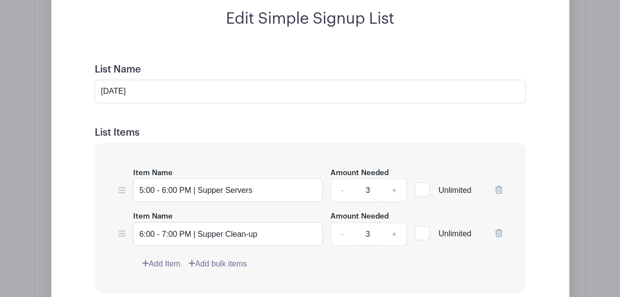
scroll to position [757, 0]
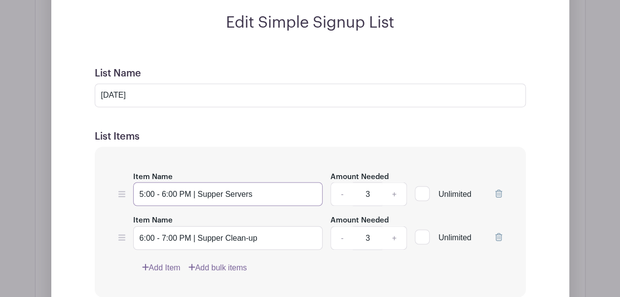
click at [258, 197] on input "5:00 - 6:00 PM | Supper Servers" at bounding box center [228, 194] width 190 height 24
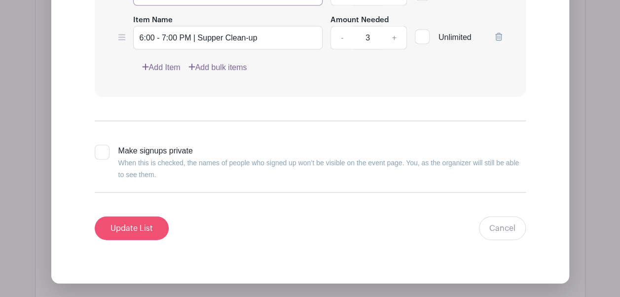
type input "5:00 - 6:00 PM | Supper Server"
click at [136, 228] on input "Update List" at bounding box center [132, 228] width 74 height 24
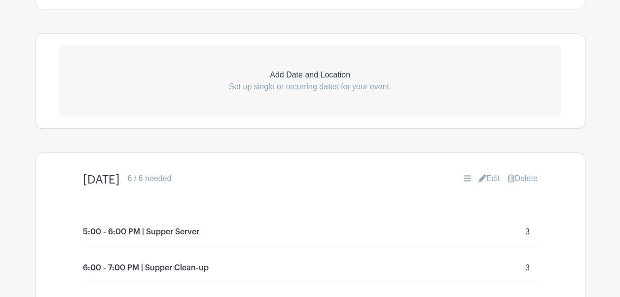
scroll to position [497, 0]
